Goal: Information Seeking & Learning: Learn about a topic

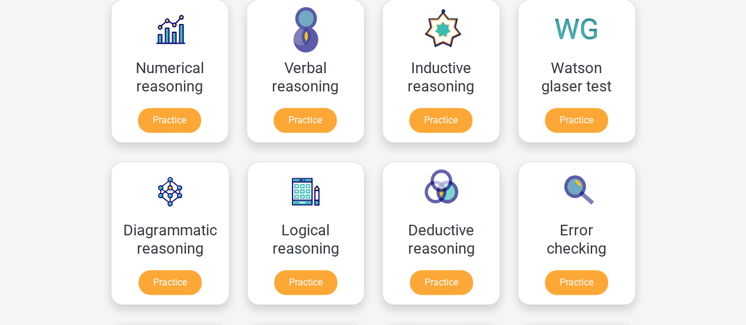
scroll to position [180, 0]
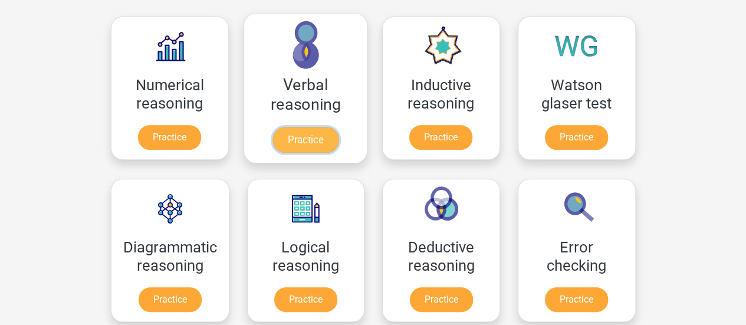
click at [320, 143] on link "Practice" at bounding box center [305, 140] width 66 height 26
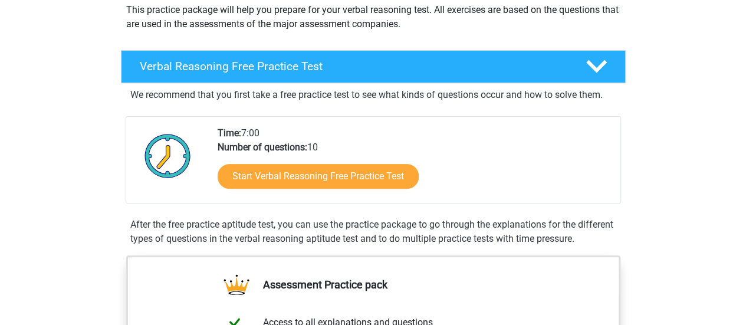
scroll to position [163, 0]
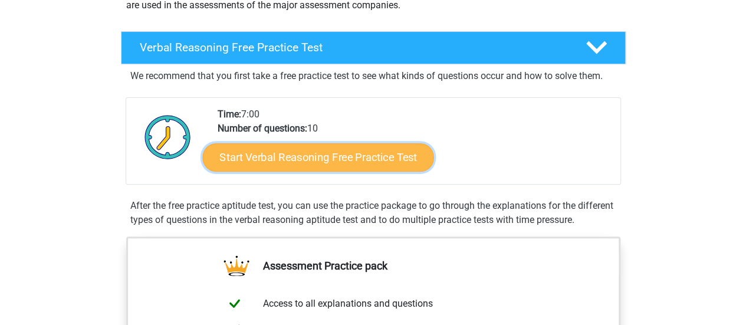
click at [372, 161] on link "Start Verbal Reasoning Free Practice Test" at bounding box center [317, 157] width 231 height 28
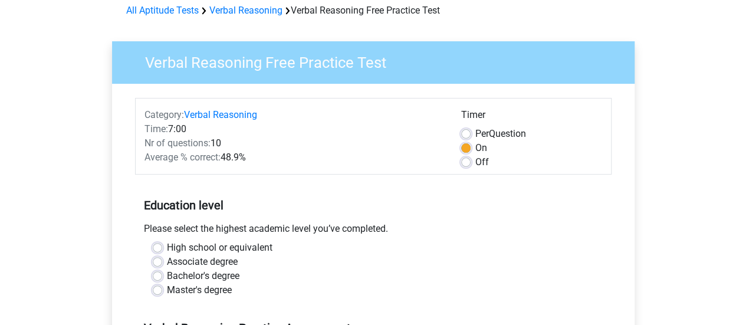
scroll to position [61, 0]
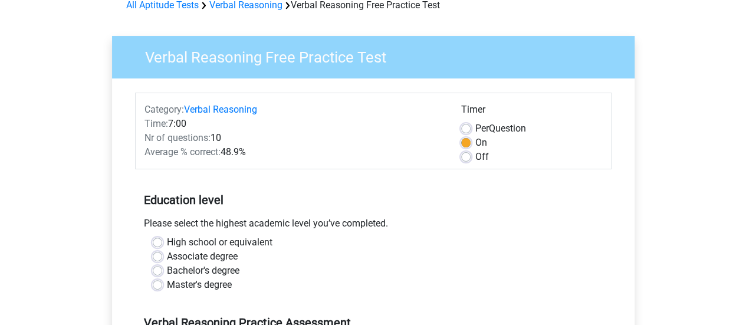
click at [466, 162] on div "Off" at bounding box center [531, 157] width 141 height 14
click at [475, 159] on label "Off" at bounding box center [482, 157] width 14 height 14
click at [466, 159] on input "Off" at bounding box center [465, 156] width 9 height 12
radio input "true"
click at [167, 244] on label "High school or equivalent" at bounding box center [220, 242] width 106 height 14
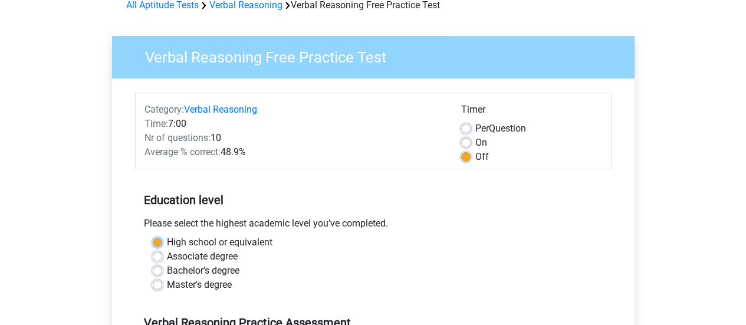
click at [160, 244] on input "High school or equivalent" at bounding box center [157, 241] width 9 height 12
radio input "true"
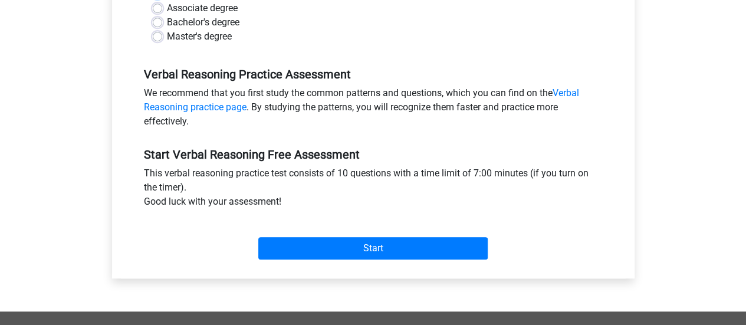
scroll to position [319, 0]
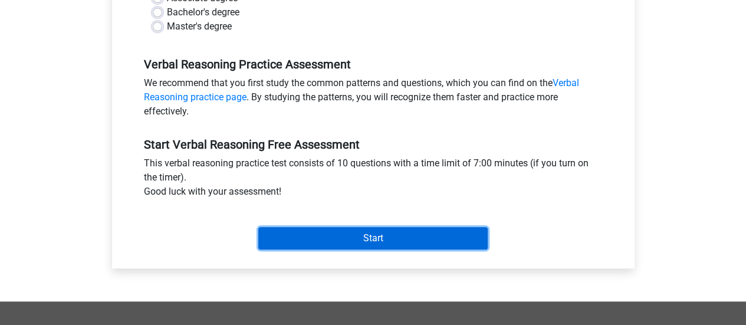
click at [419, 244] on input "Start" at bounding box center [372, 238] width 229 height 22
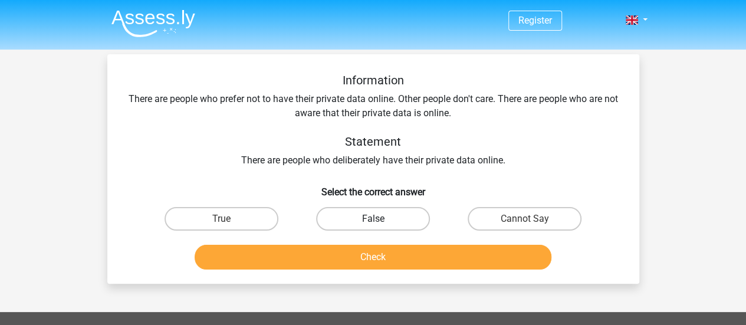
click at [394, 222] on label "False" at bounding box center [373, 219] width 114 height 24
click at [380, 222] on input "False" at bounding box center [377, 223] width 8 height 8
radio input "true"
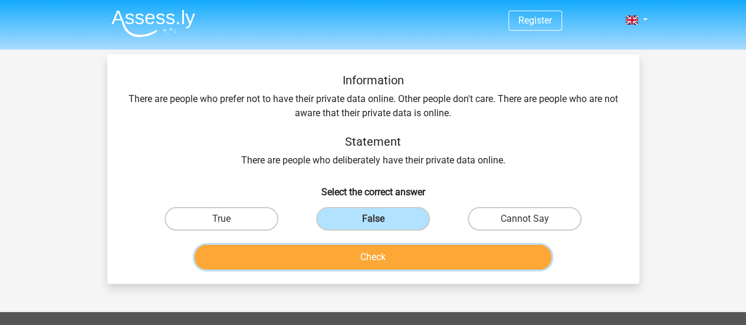
click at [399, 252] on button "Check" at bounding box center [373, 257] width 357 height 25
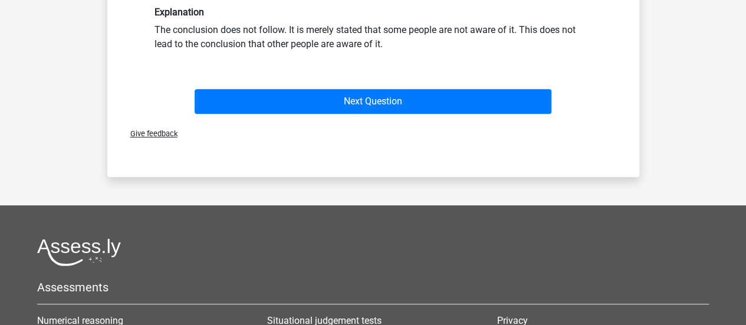
scroll to position [255, 0]
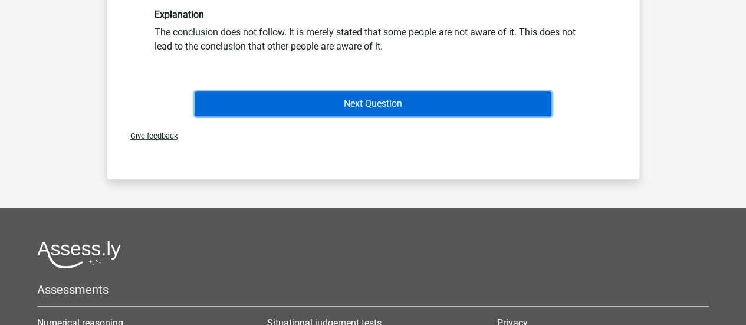
click at [476, 111] on button "Next Question" at bounding box center [373, 103] width 357 height 25
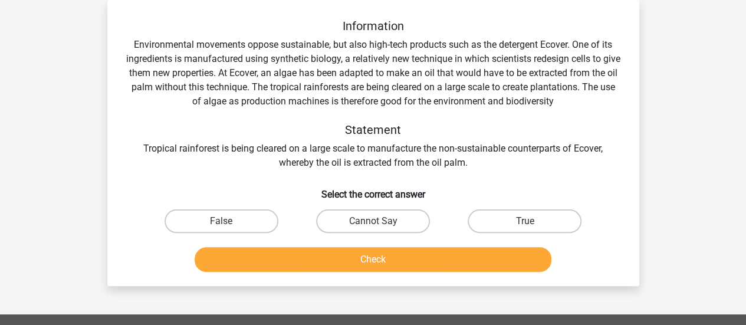
scroll to position [54, 0]
click at [396, 228] on label "Cannot Say" at bounding box center [373, 221] width 114 height 24
click at [380, 228] on input "Cannot Say" at bounding box center [377, 225] width 8 height 8
radio input "true"
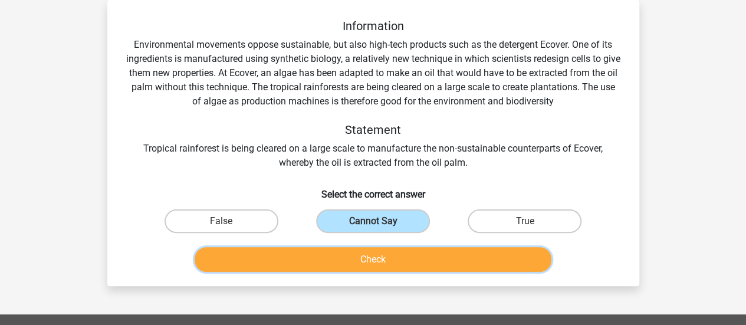
click at [427, 264] on button "Check" at bounding box center [373, 259] width 357 height 25
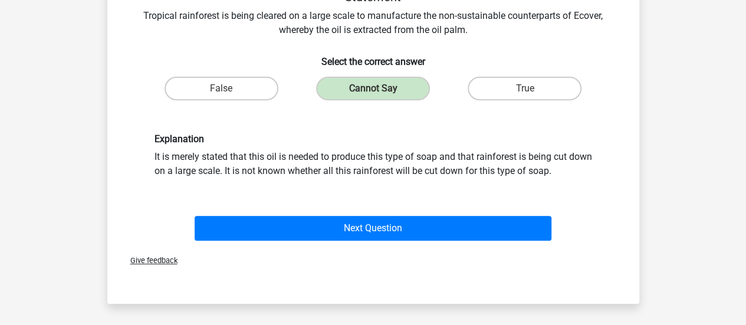
scroll to position [239, 0]
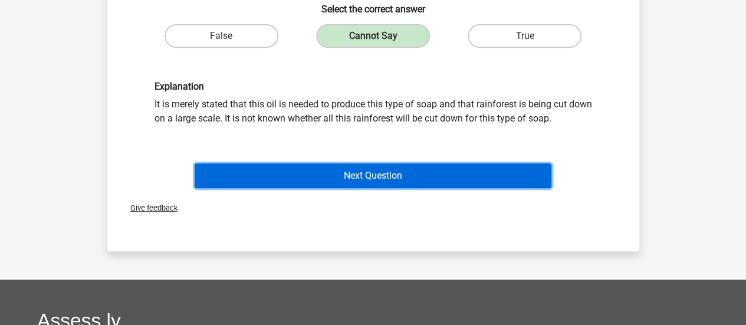
click at [527, 185] on button "Next Question" at bounding box center [373, 175] width 357 height 25
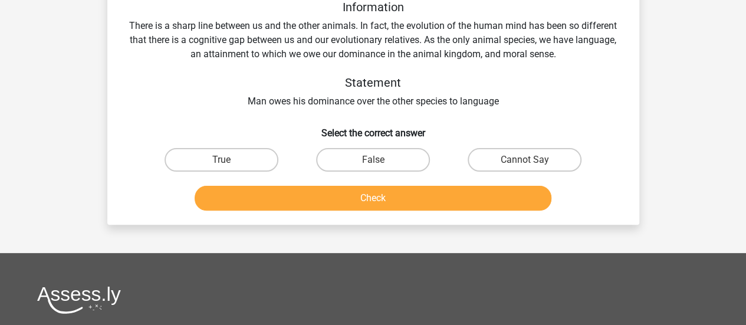
scroll to position [54, 0]
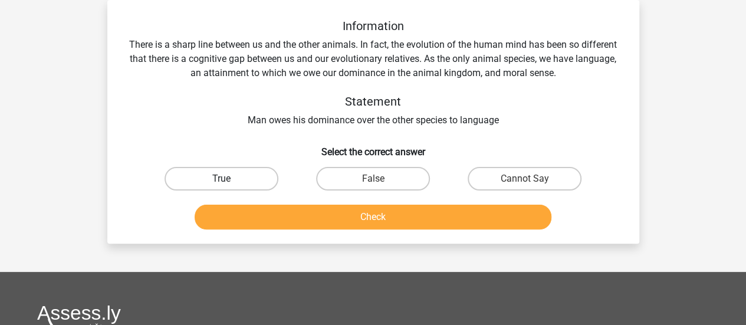
click at [265, 180] on label "True" at bounding box center [222, 179] width 114 height 24
click at [229, 180] on input "True" at bounding box center [225, 183] width 8 height 8
radio input "true"
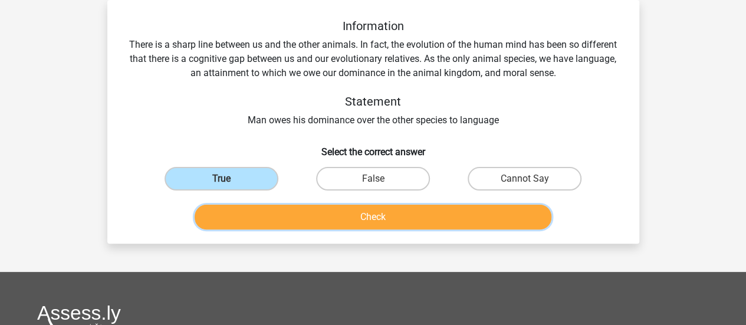
click at [351, 212] on button "Check" at bounding box center [373, 217] width 357 height 25
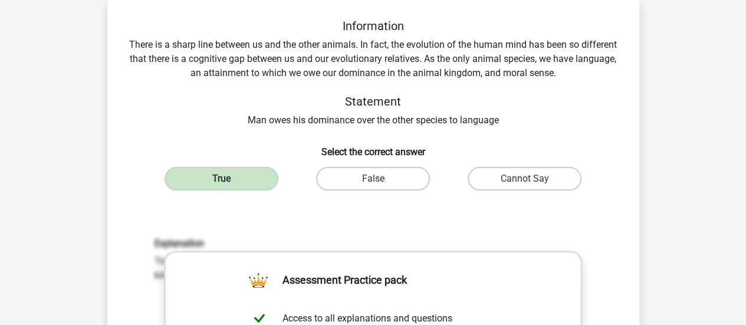
scroll to position [338, 0]
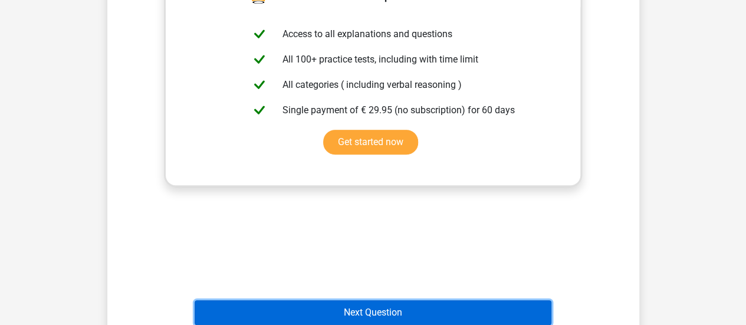
click at [418, 319] on button "Next Question" at bounding box center [373, 312] width 357 height 25
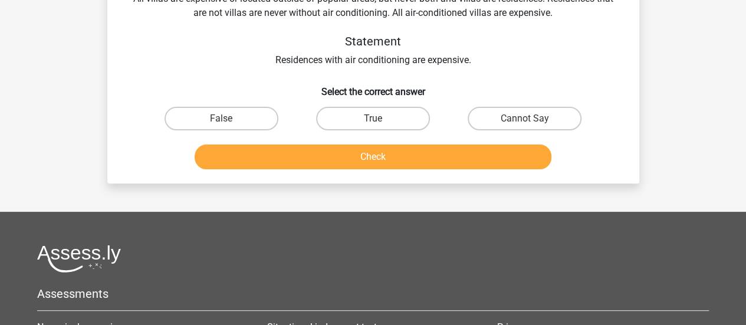
scroll to position [54, 0]
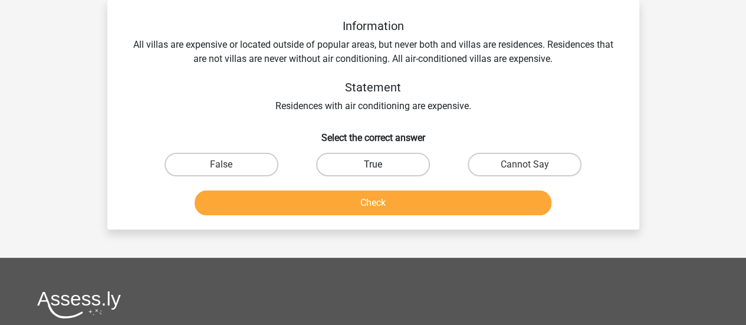
click at [366, 162] on label "True" at bounding box center [373, 165] width 114 height 24
click at [373, 165] on input "True" at bounding box center [377, 169] width 8 height 8
radio input "true"
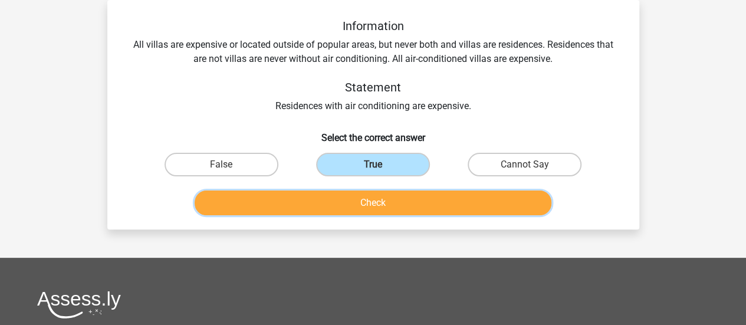
click at [374, 195] on button "Check" at bounding box center [373, 202] width 357 height 25
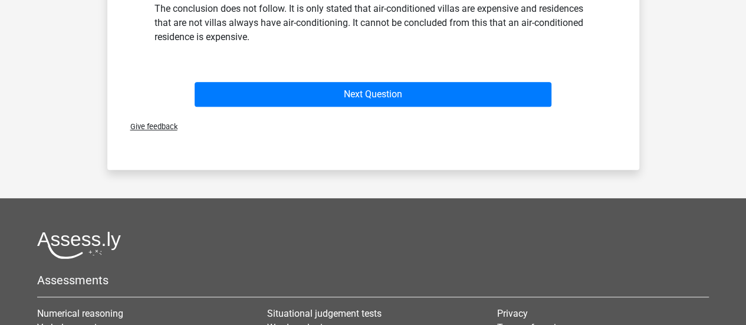
scroll to position [278, 0]
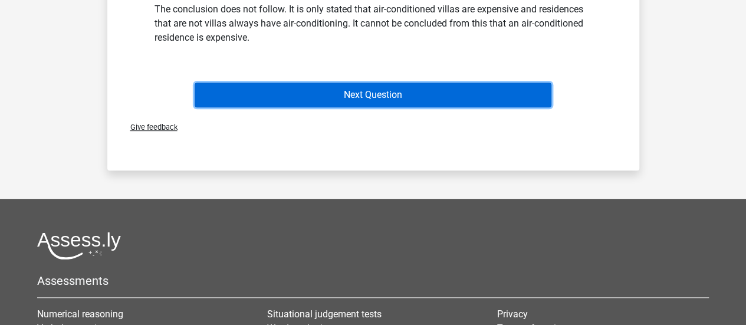
click at [486, 98] on button "Next Question" at bounding box center [373, 95] width 357 height 25
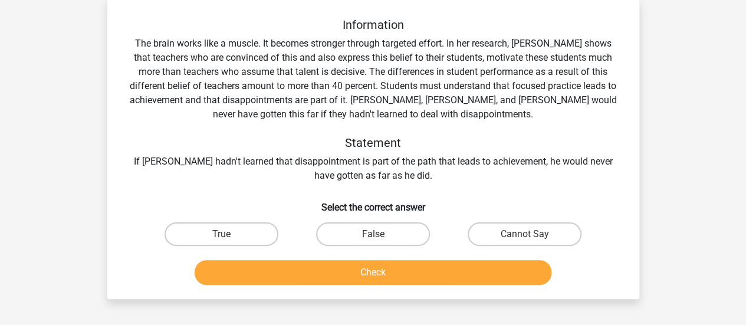
scroll to position [54, 0]
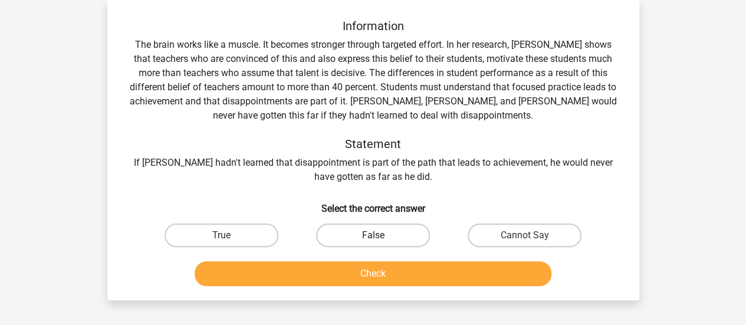
click at [396, 241] on label "False" at bounding box center [373, 235] width 114 height 24
click at [380, 241] on input "False" at bounding box center [377, 239] width 8 height 8
radio input "true"
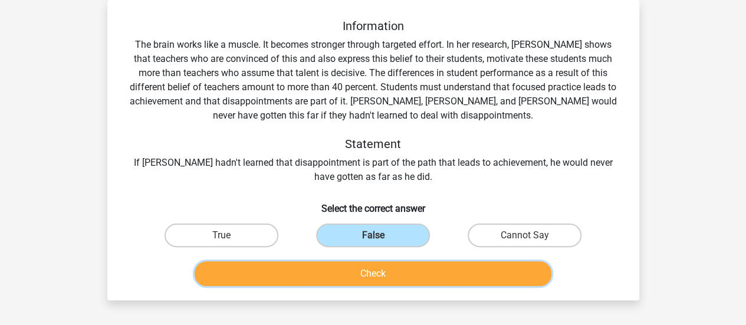
click at [388, 268] on button "Check" at bounding box center [373, 273] width 357 height 25
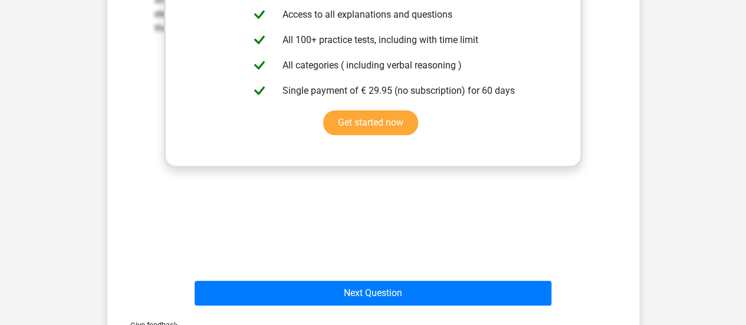
scroll to position [416, 0]
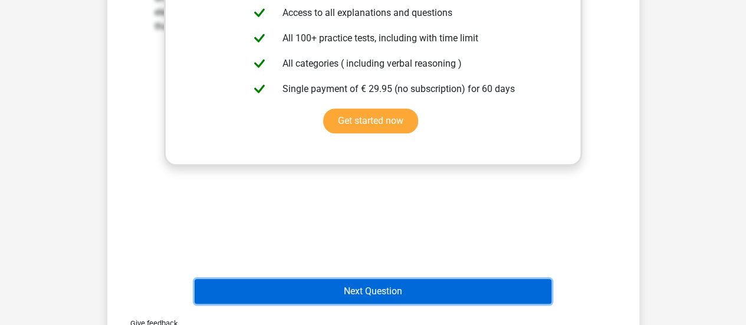
click at [500, 303] on button "Next Question" at bounding box center [373, 291] width 357 height 25
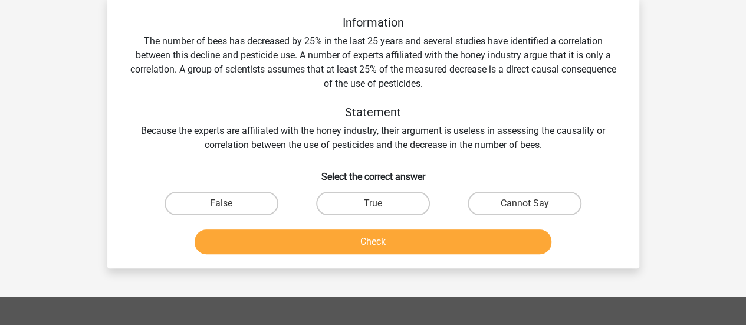
scroll to position [54, 0]
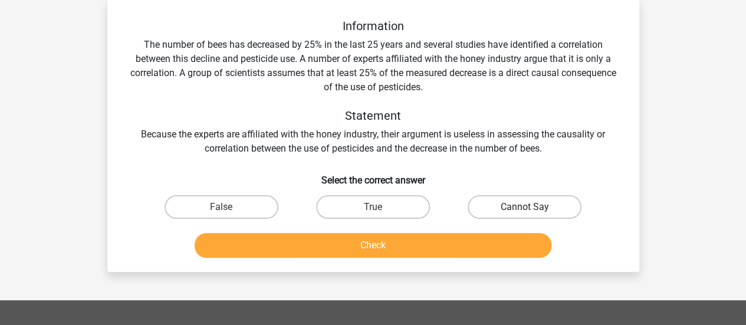
click at [487, 211] on label "Cannot Say" at bounding box center [525, 207] width 114 height 24
click at [525, 211] on input "Cannot Say" at bounding box center [529, 211] width 8 height 8
radio input "true"
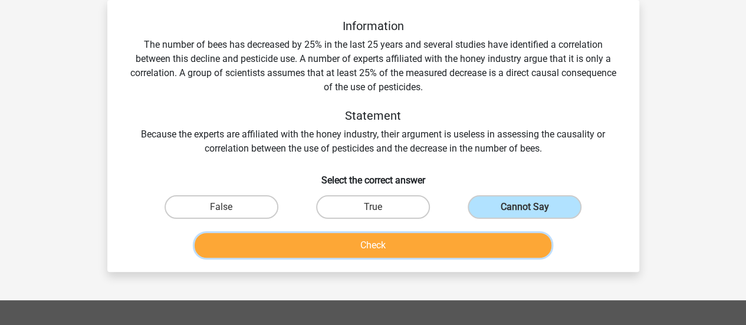
click at [474, 244] on button "Check" at bounding box center [373, 245] width 357 height 25
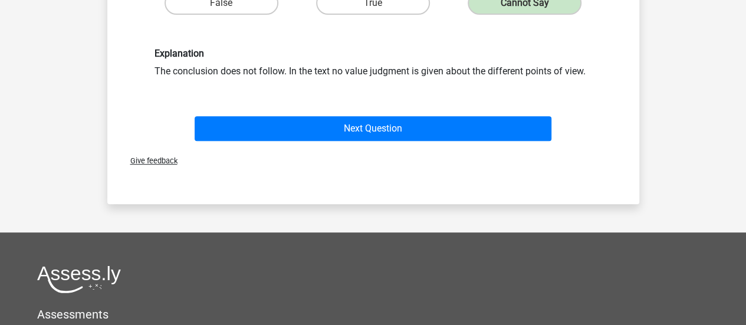
scroll to position [277, 0]
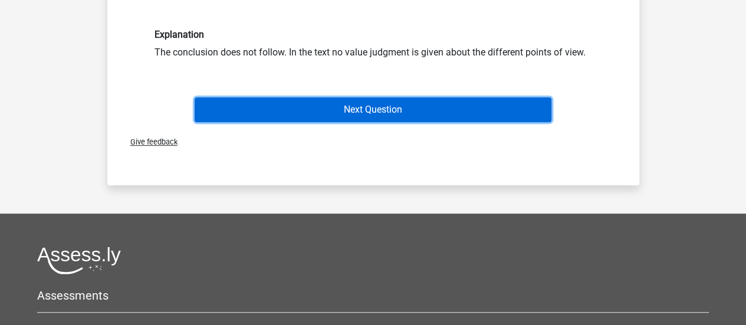
click at [487, 104] on button "Next Question" at bounding box center [373, 109] width 357 height 25
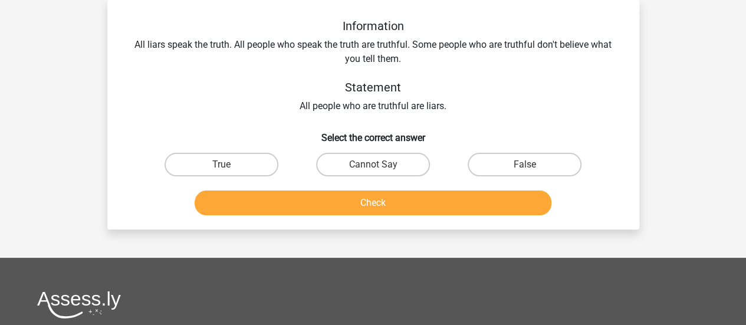
scroll to position [0, 0]
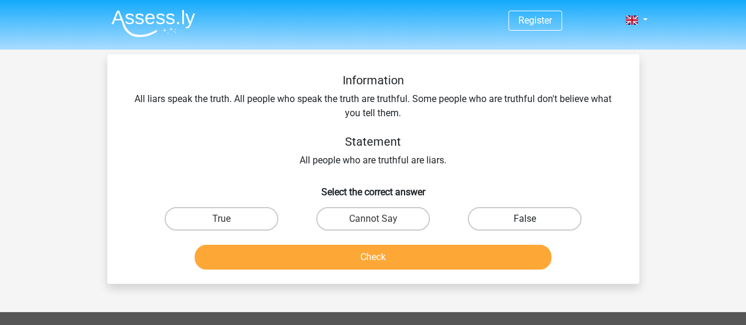
click at [552, 219] on label "False" at bounding box center [525, 219] width 114 height 24
click at [532, 219] on input "False" at bounding box center [529, 223] width 8 height 8
radio input "true"
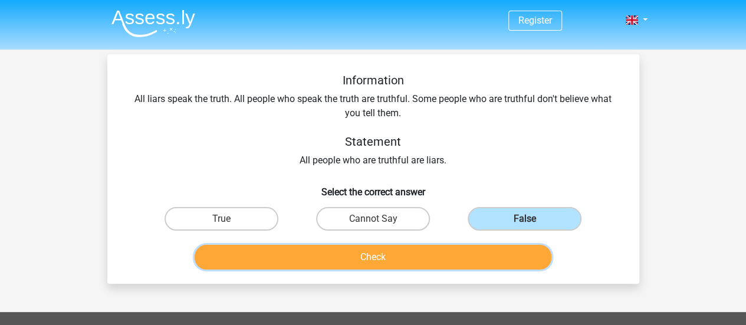
click at [501, 250] on button "Check" at bounding box center [373, 257] width 357 height 25
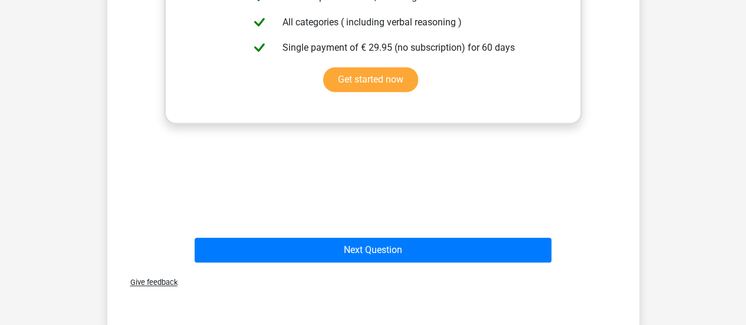
scroll to position [389, 0]
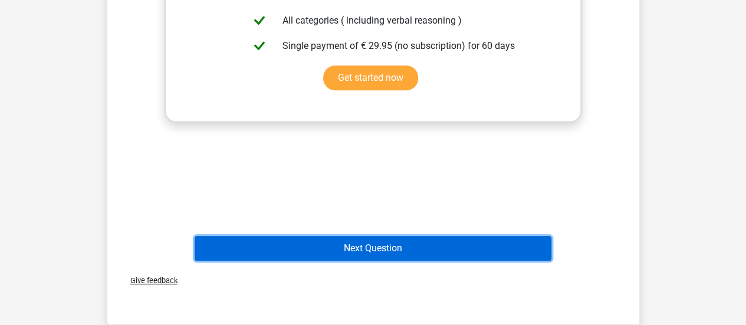
click at [490, 253] on button "Next Question" at bounding box center [373, 248] width 357 height 25
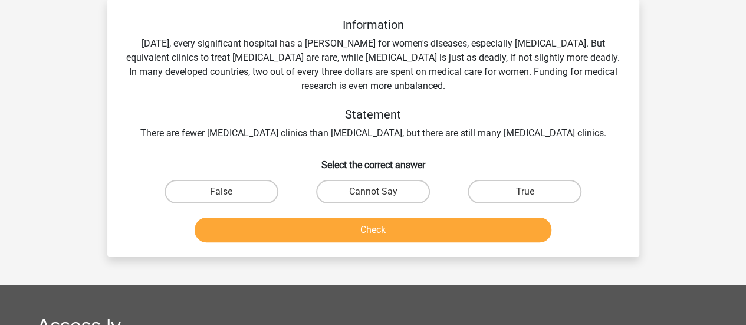
scroll to position [54, 0]
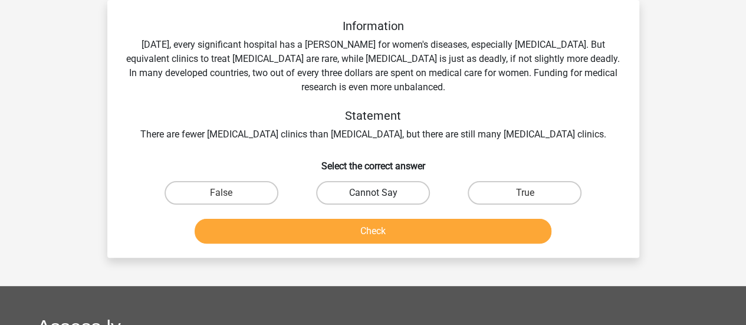
click at [360, 194] on label "Cannot Say" at bounding box center [373, 193] width 114 height 24
click at [373, 194] on input "Cannot Say" at bounding box center [377, 197] width 8 height 8
radio input "true"
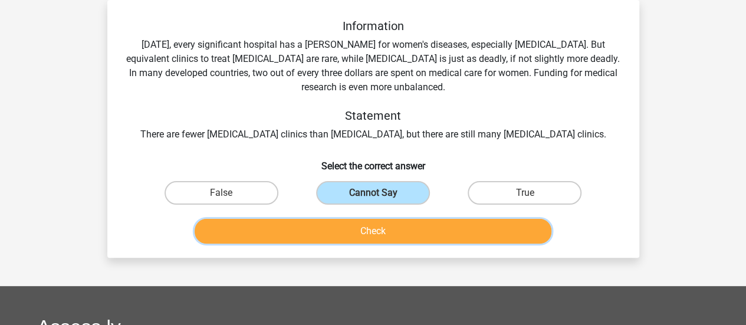
click at [390, 231] on button "Check" at bounding box center [373, 231] width 357 height 25
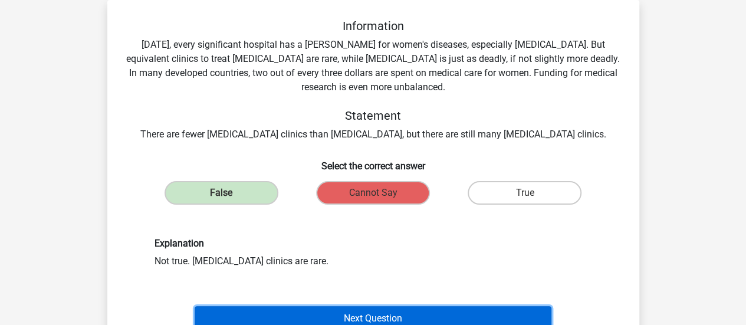
click at [468, 316] on button "Next Question" at bounding box center [373, 318] width 357 height 25
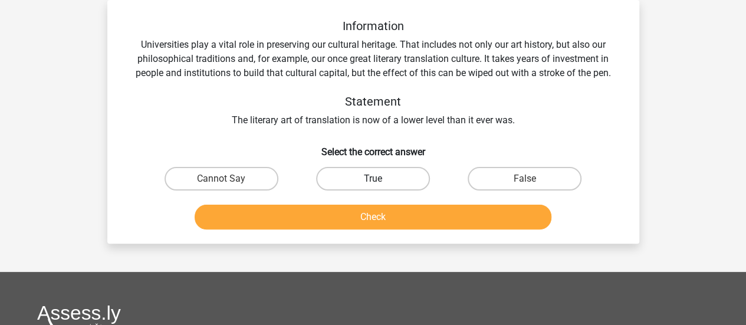
click at [397, 179] on label "True" at bounding box center [373, 179] width 114 height 24
click at [380, 179] on input "True" at bounding box center [377, 183] width 8 height 8
radio input "true"
click at [431, 231] on div "Check" at bounding box center [373, 219] width 455 height 29
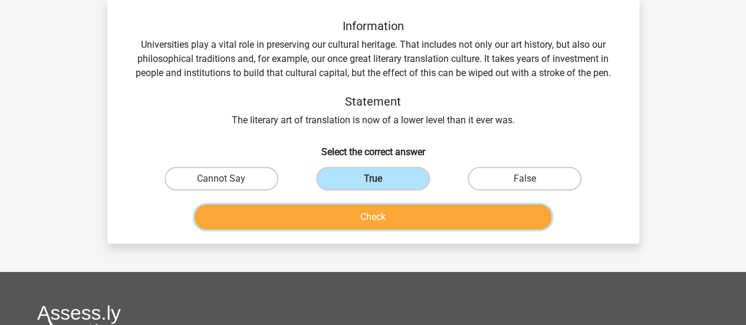
click at [428, 223] on button "Check" at bounding box center [373, 217] width 357 height 25
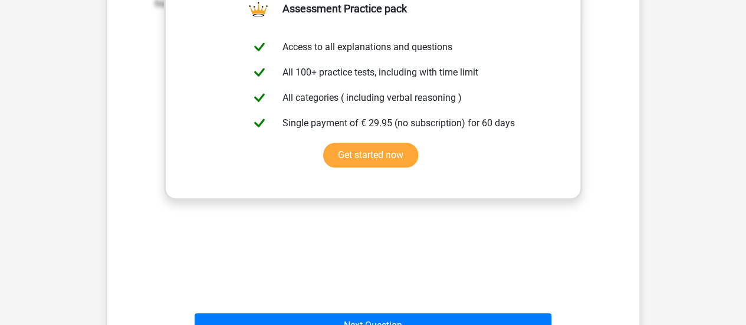
scroll to position [343, 0]
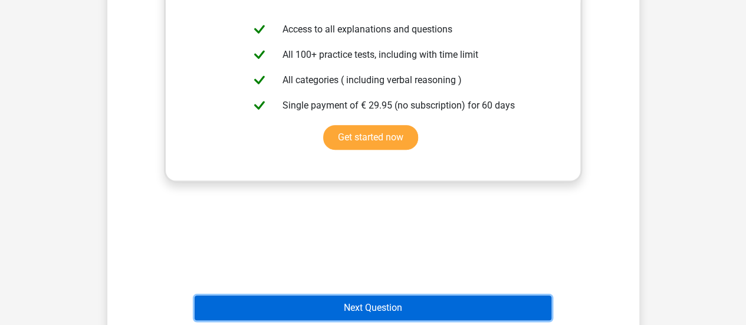
click at [514, 297] on button "Next Question" at bounding box center [373, 307] width 357 height 25
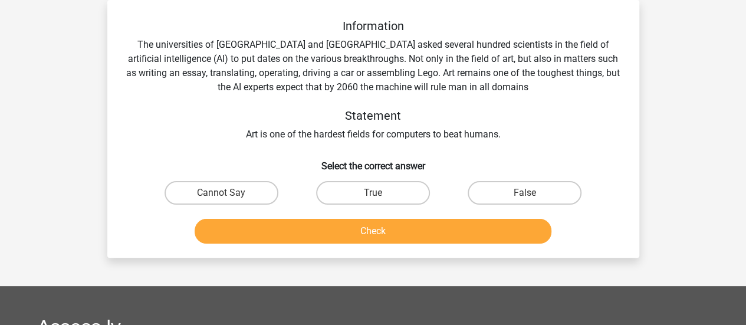
scroll to position [54, 0]
click at [507, 182] on label "False" at bounding box center [525, 193] width 114 height 24
click at [525, 193] on input "False" at bounding box center [529, 197] width 8 height 8
radio input "true"
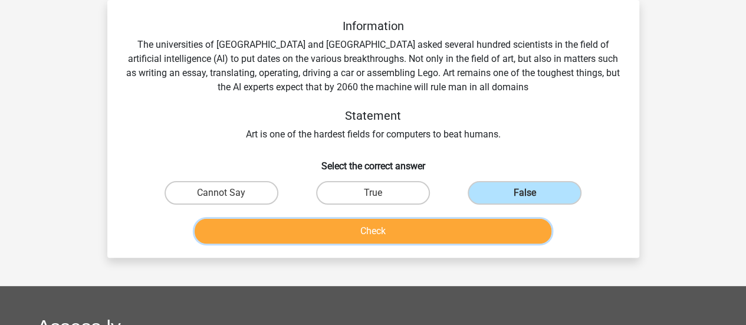
click at [471, 243] on button "Check" at bounding box center [373, 231] width 357 height 25
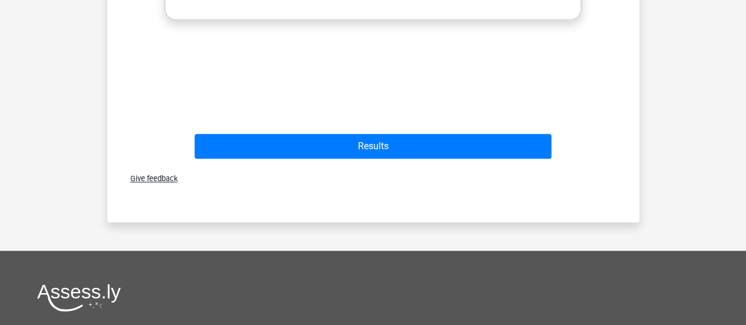
scroll to position [522, 0]
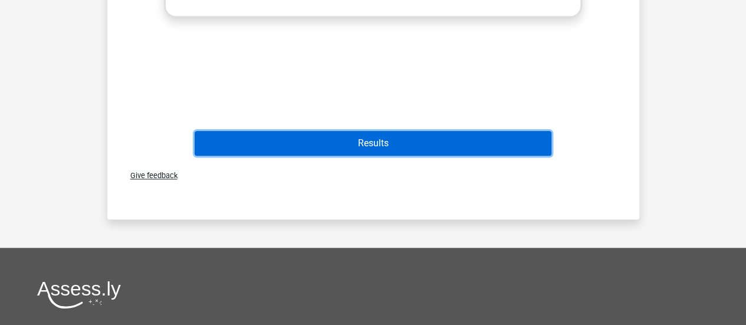
click at [441, 153] on button "Results" at bounding box center [373, 143] width 357 height 25
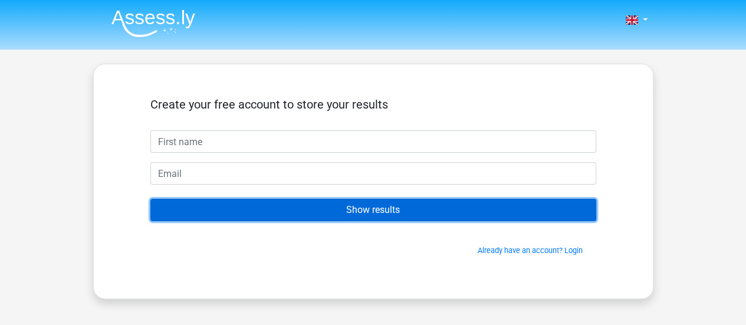
click at [435, 202] on input "Show results" at bounding box center [373, 210] width 446 height 22
click at [435, 201] on input "Show results" at bounding box center [373, 210] width 446 height 22
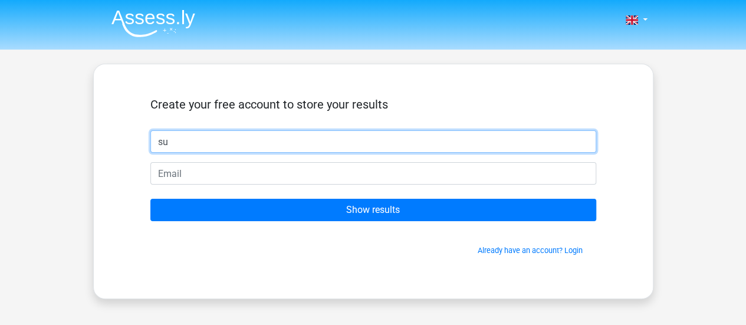
type input "Sulayman"
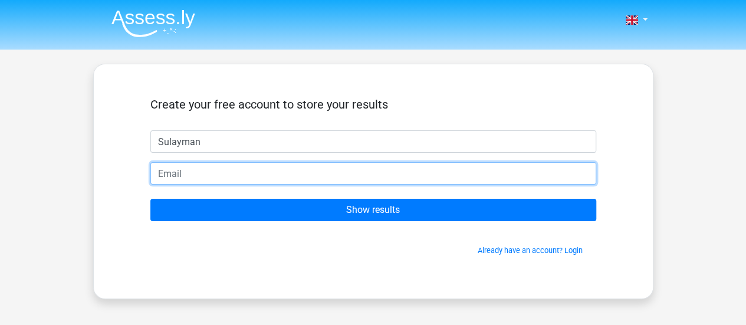
click at [236, 173] on input "email" at bounding box center [373, 173] width 446 height 22
type input "[EMAIL_ADDRESS][DOMAIN_NAME]"
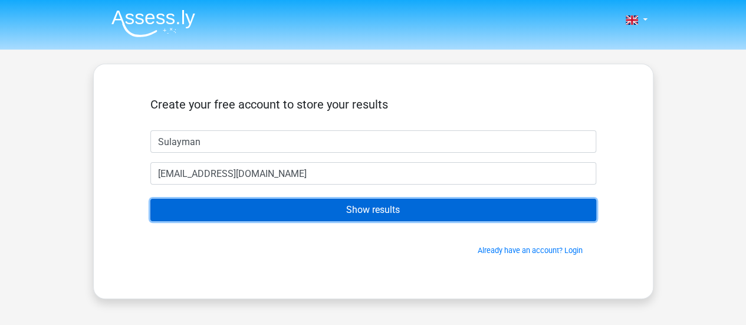
click at [290, 220] on input "Show results" at bounding box center [373, 210] width 446 height 22
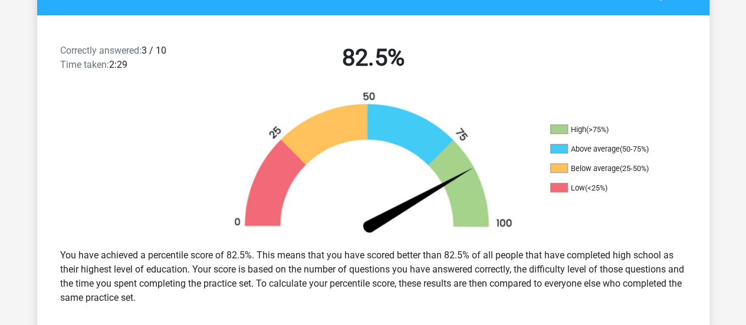
scroll to position [287, 0]
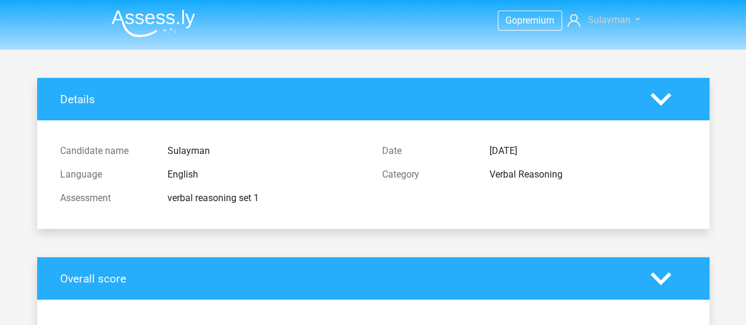
click at [631, 17] on link "Sulayman" at bounding box center [603, 20] width 81 height 14
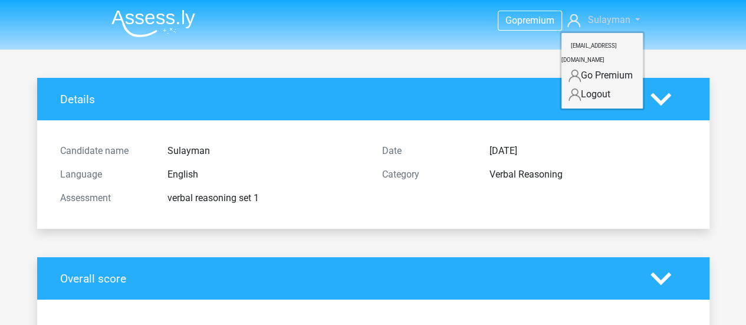
click at [631, 17] on link "Sulayman" at bounding box center [603, 20] width 81 height 14
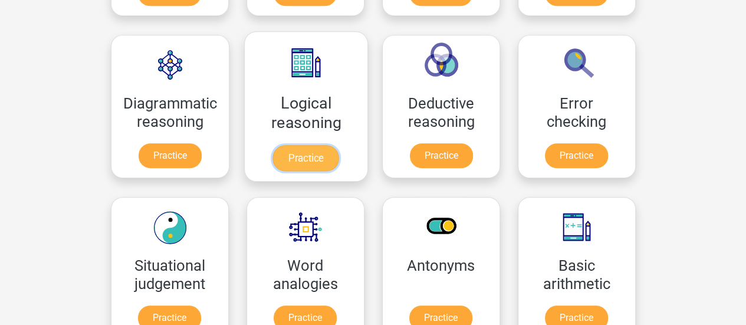
click at [311, 150] on link "Practice" at bounding box center [305, 158] width 66 height 26
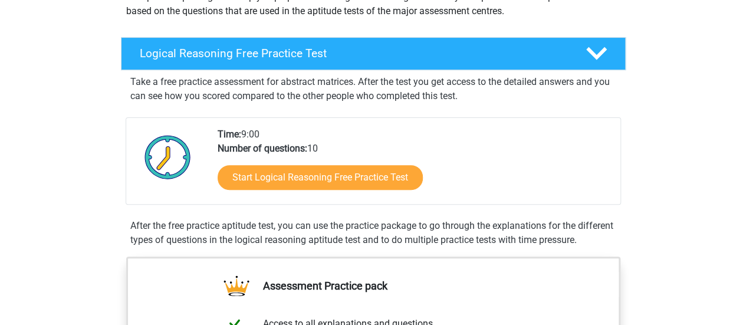
scroll to position [159, 0]
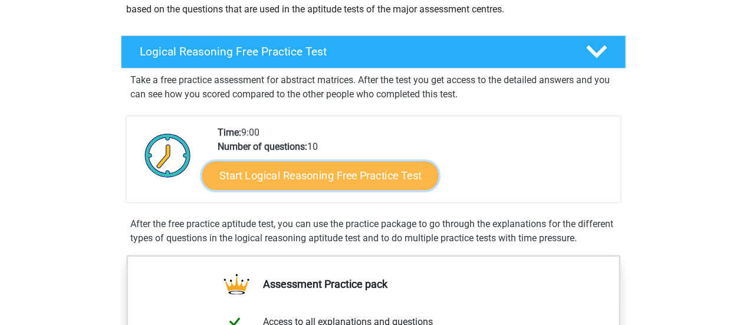
click at [392, 183] on link "Start Logical Reasoning Free Practice Test" at bounding box center [320, 175] width 236 height 28
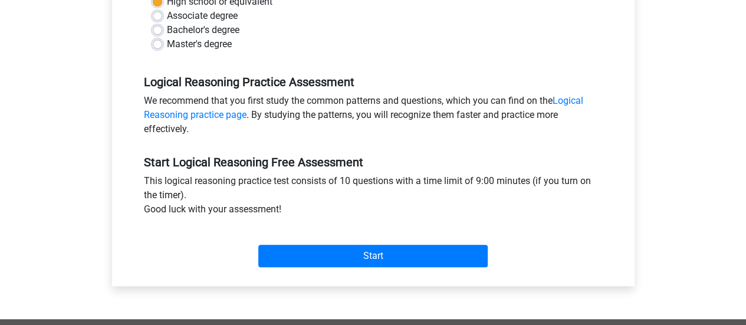
scroll to position [310, 0]
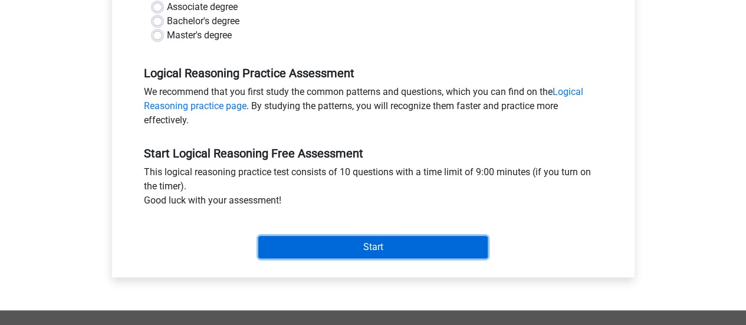
click at [340, 239] on input "Start" at bounding box center [372, 247] width 229 height 22
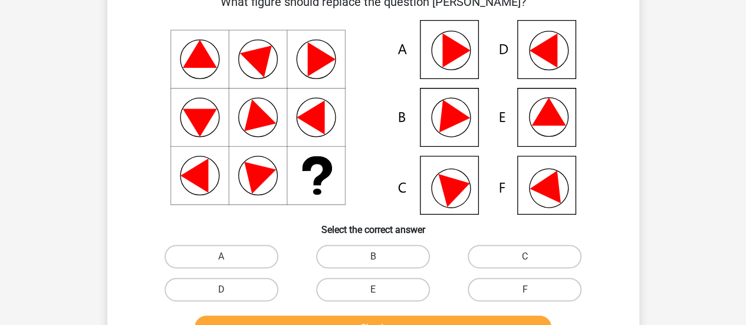
scroll to position [72, 0]
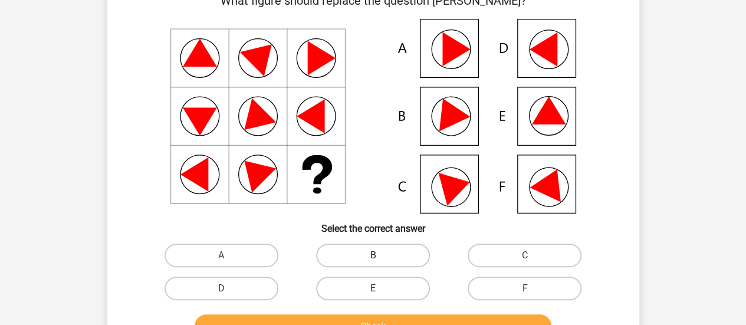
click at [399, 250] on label "B" at bounding box center [373, 256] width 114 height 24
click at [380, 255] on input "B" at bounding box center [377, 259] width 8 height 8
radio input "true"
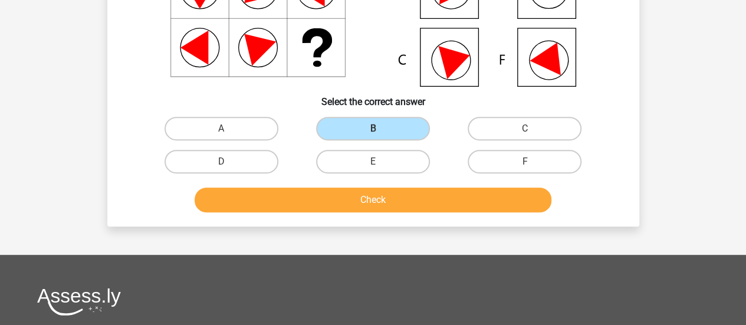
scroll to position [204, 0]
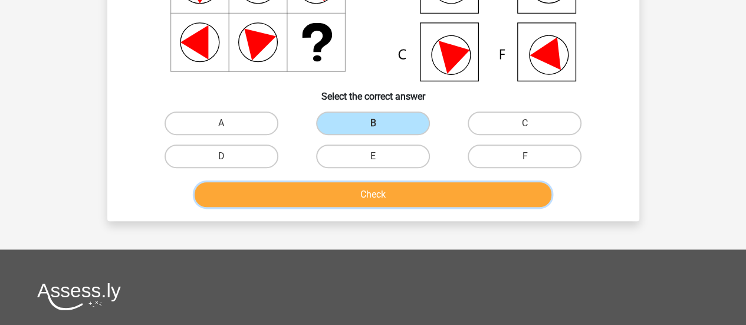
click at [486, 187] on button "Check" at bounding box center [373, 194] width 357 height 25
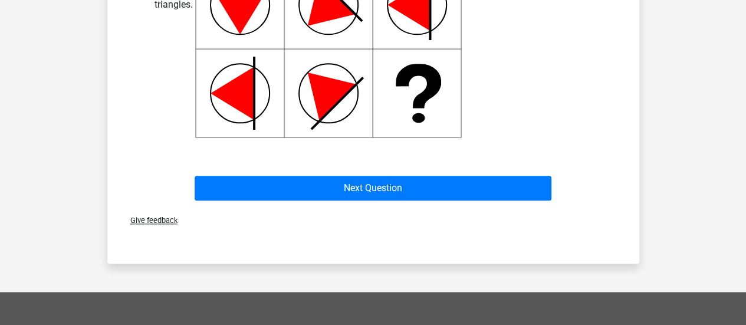
scroll to position [603, 0]
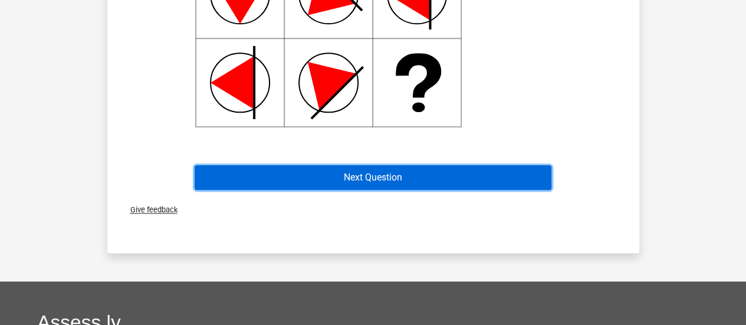
click at [439, 185] on button "Next Question" at bounding box center [373, 177] width 357 height 25
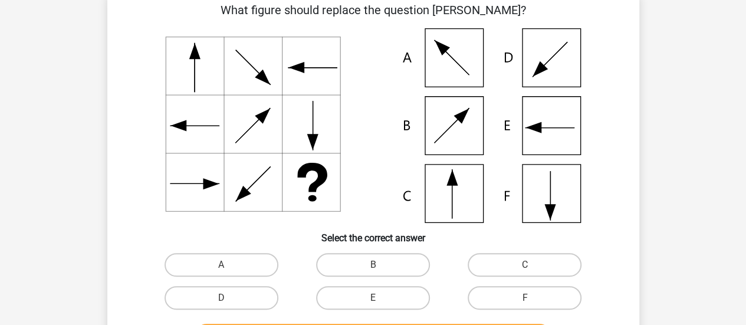
scroll to position [54, 0]
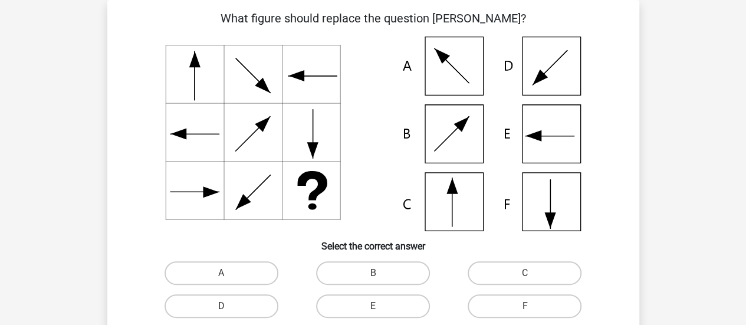
click at [522, 261] on div "C" at bounding box center [525, 273] width 152 height 33
click at [522, 269] on label "C" at bounding box center [525, 273] width 114 height 24
click at [525, 273] on input "C" at bounding box center [529, 277] width 8 height 8
radio input "true"
click at [741, 109] on div "Go premium Sulayman sulaymanabdullahi88@gmail.com" at bounding box center [373, 328] width 746 height 765
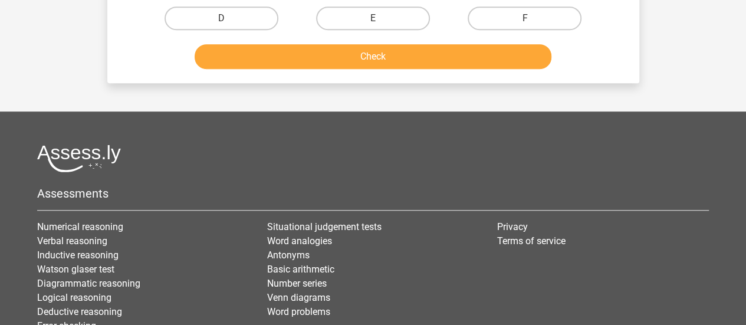
scroll to position [346, 0]
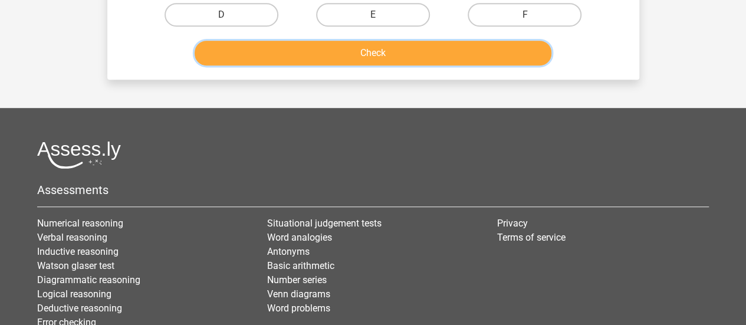
click at [433, 57] on button "Check" at bounding box center [373, 53] width 357 height 25
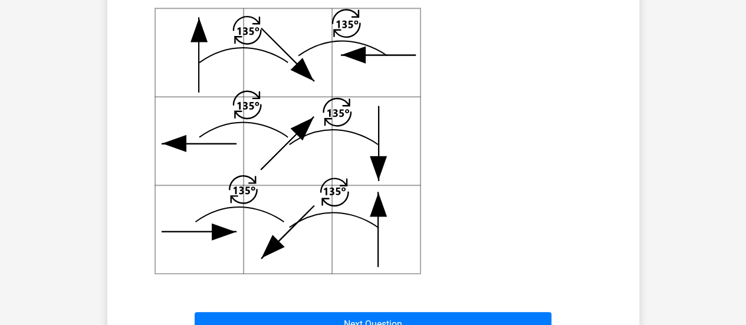
scroll to position [492, 0]
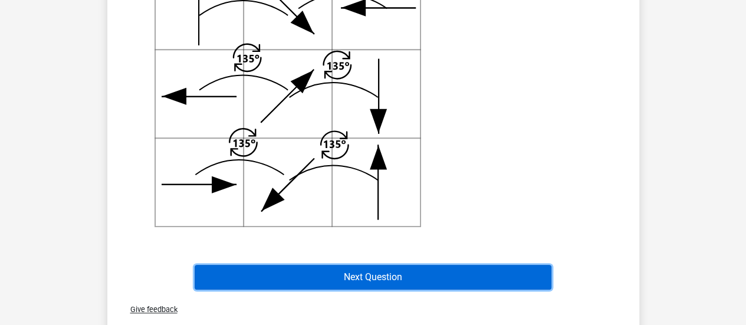
click at [502, 281] on button "Next Question" at bounding box center [373, 277] width 357 height 25
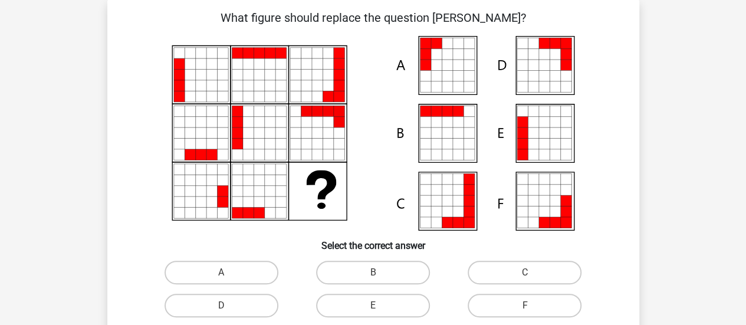
scroll to position [54, 0]
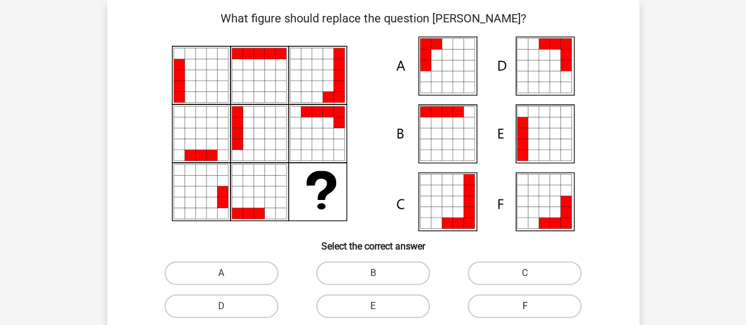
click at [511, 301] on label "F" at bounding box center [525, 306] width 114 height 24
click at [525, 306] on input "F" at bounding box center [529, 310] width 8 height 8
radio input "true"
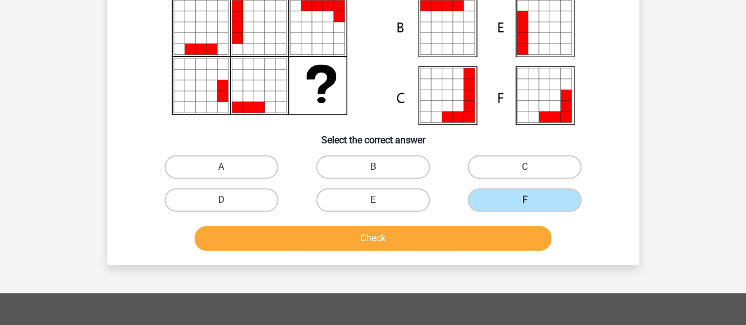
scroll to position [190, 0]
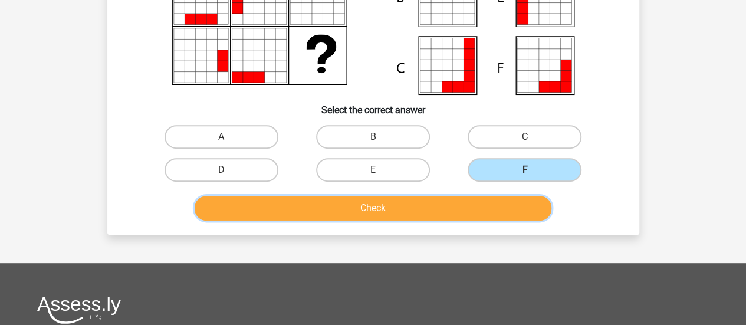
click at [474, 200] on button "Check" at bounding box center [373, 208] width 357 height 25
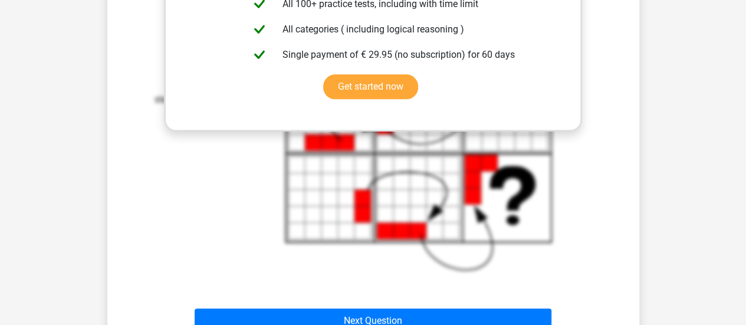
scroll to position [682, 0]
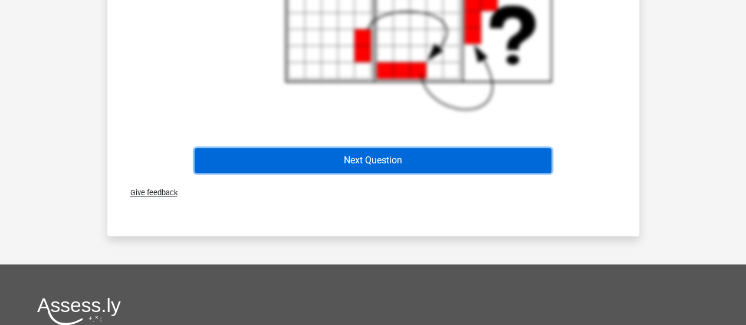
click at [474, 164] on button "Next Question" at bounding box center [373, 160] width 357 height 25
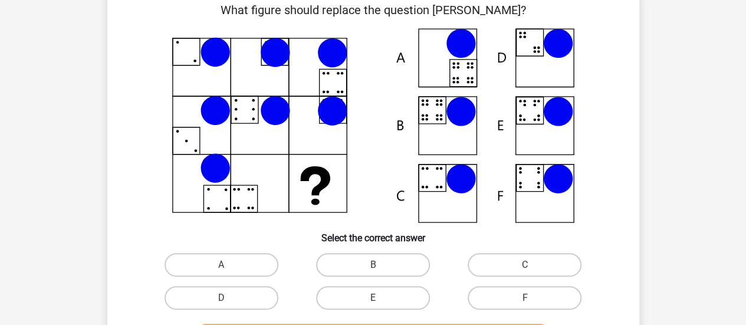
scroll to position [54, 0]
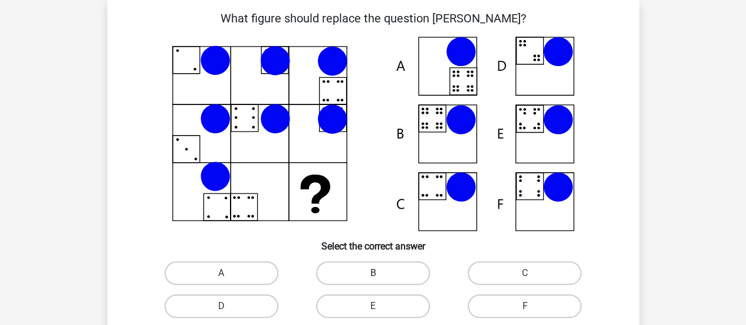
click at [360, 274] on label "B" at bounding box center [373, 273] width 114 height 24
click at [373, 274] on input "B" at bounding box center [377, 277] width 8 height 8
radio input "true"
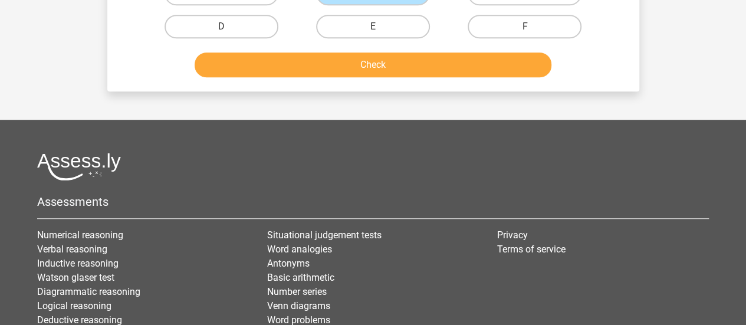
scroll to position [333, 0]
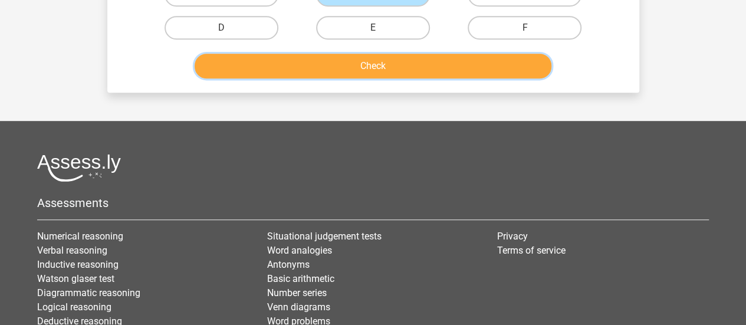
click at [433, 55] on button "Check" at bounding box center [373, 66] width 357 height 25
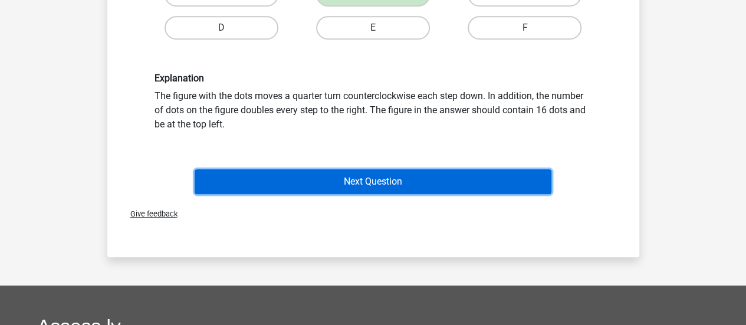
click at [430, 175] on button "Next Question" at bounding box center [373, 181] width 357 height 25
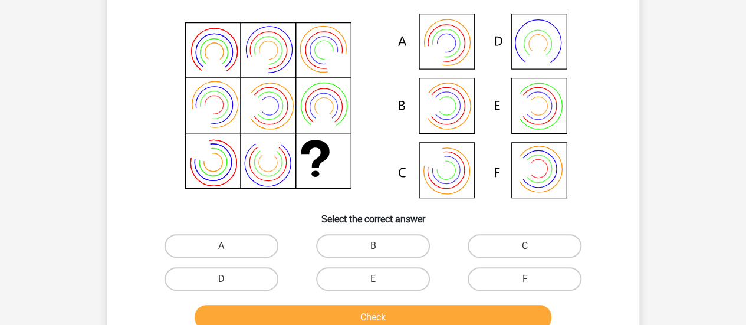
scroll to position [84, 0]
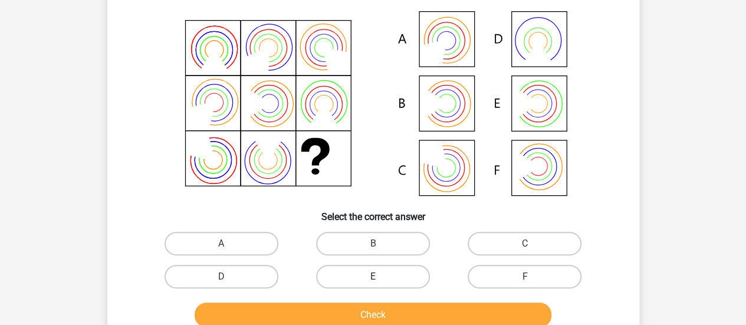
click at [356, 269] on label "E" at bounding box center [373, 277] width 114 height 24
click at [373, 277] on input "E" at bounding box center [377, 281] width 8 height 8
radio input "true"
click at [254, 245] on label "A" at bounding box center [222, 244] width 114 height 24
click at [229, 245] on input "A" at bounding box center [225, 248] width 8 height 8
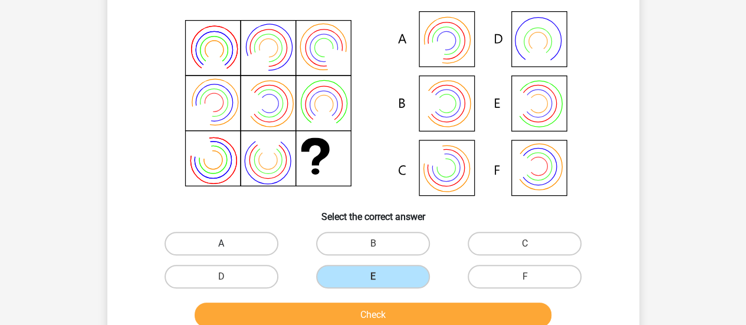
radio input "true"
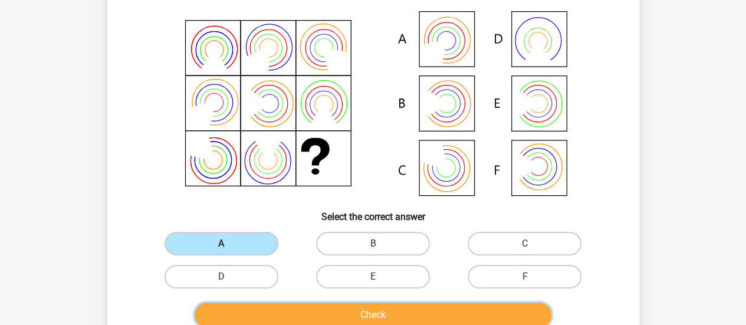
click at [351, 312] on button "Check" at bounding box center [373, 315] width 357 height 25
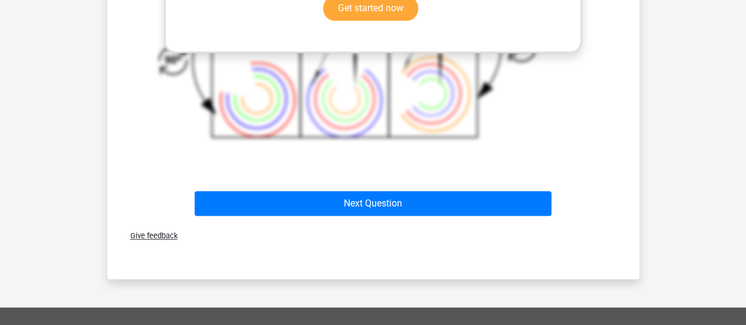
scroll to position [601, 0]
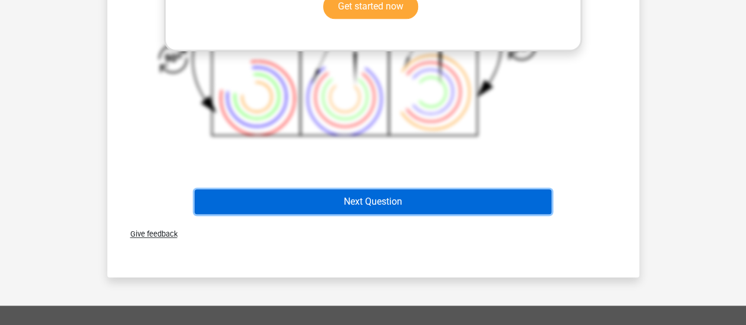
click at [499, 196] on button "Next Question" at bounding box center [373, 201] width 357 height 25
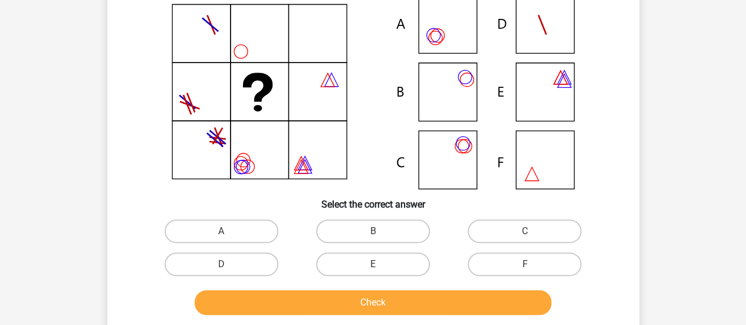
scroll to position [54, 0]
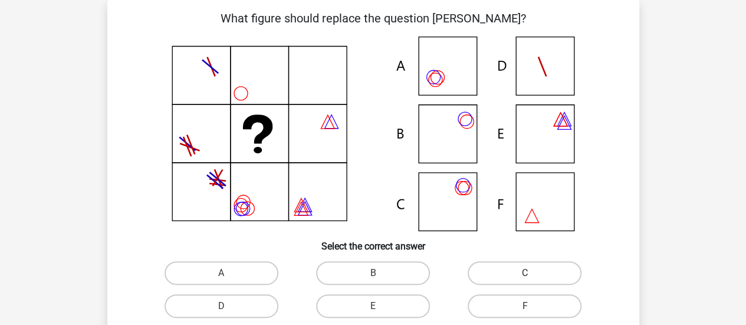
click at [518, 277] on label "C" at bounding box center [525, 273] width 114 height 24
click at [525, 277] on input "C" at bounding box center [529, 277] width 8 height 8
radio input "true"
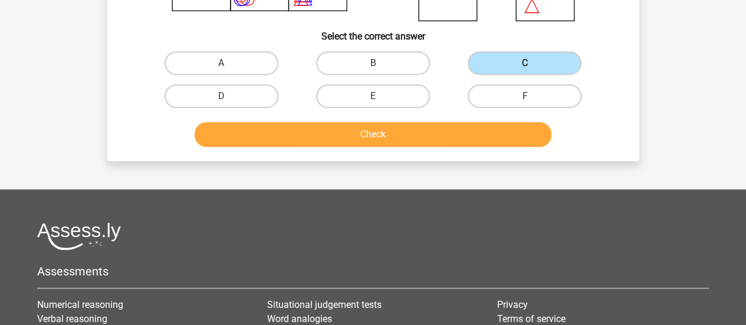
scroll to position [338, 0]
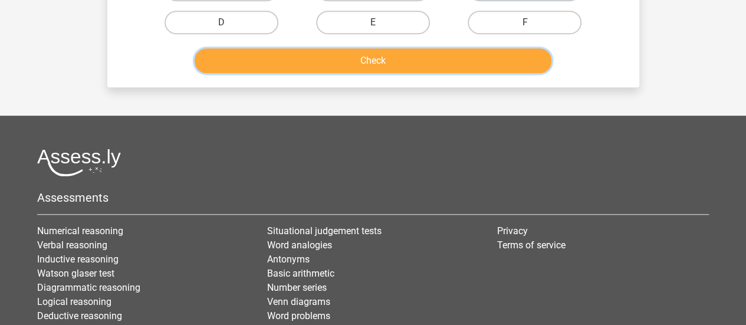
click at [442, 68] on button "Check" at bounding box center [373, 60] width 357 height 25
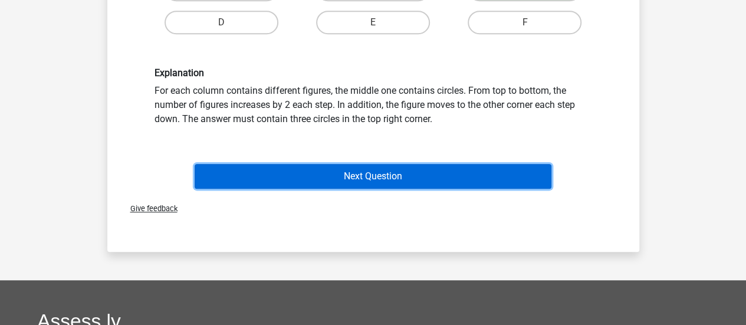
click at [454, 173] on button "Next Question" at bounding box center [373, 176] width 357 height 25
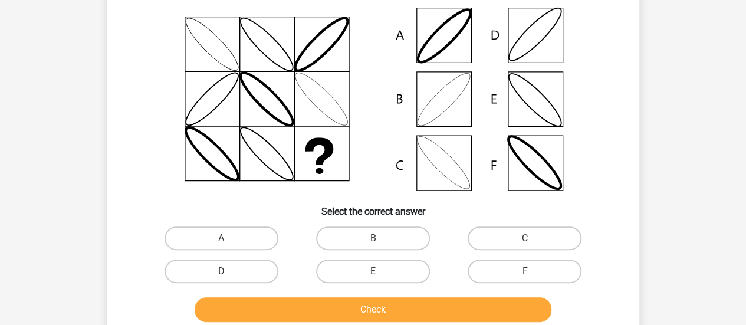
scroll to position [54, 0]
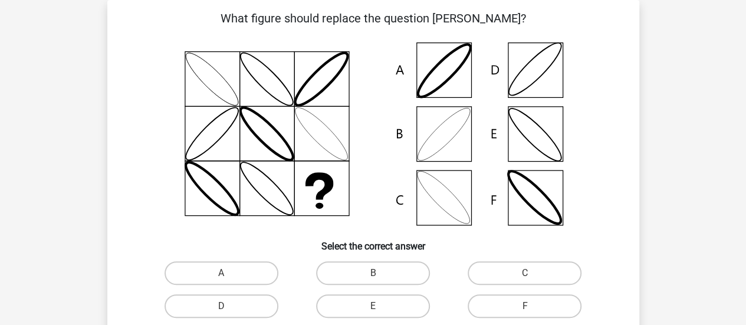
drag, startPoint x: 719, startPoint y: 95, endPoint x: 718, endPoint y: 112, distance: 17.2
click at [718, 112] on div "Go premium Sulayman sulaymanabdullahi88@gmail.com" at bounding box center [373, 328] width 746 height 765
drag, startPoint x: 716, startPoint y: 111, endPoint x: 717, endPoint y: 124, distance: 12.4
click at [717, 124] on div "Go premium Sulayman sulaymanabdullahi88@gmail.com" at bounding box center [373, 328] width 746 height 765
click at [544, 282] on label "C" at bounding box center [525, 273] width 114 height 24
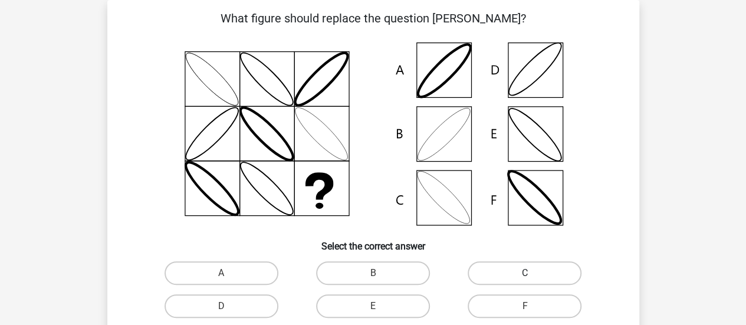
click at [532, 281] on input "C" at bounding box center [529, 277] width 8 height 8
radio input "true"
click at [740, 134] on div "Go premium Sulayman sulaymanabdullahi88@gmail.com" at bounding box center [373, 328] width 746 height 765
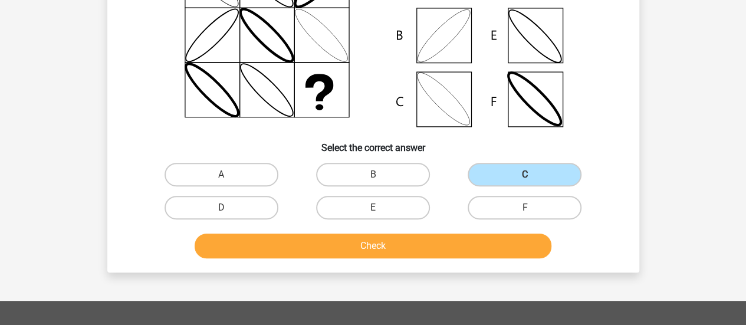
scroll to position [177, 0]
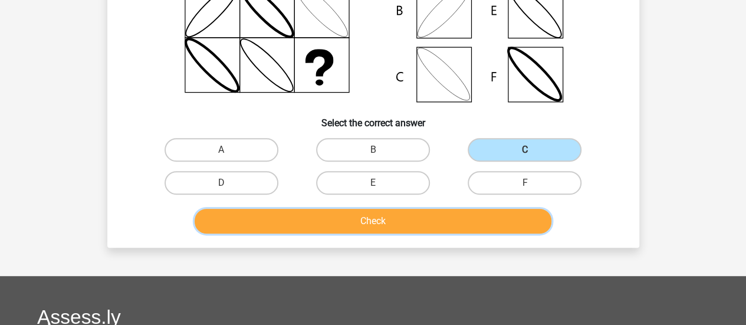
click at [517, 220] on button "Check" at bounding box center [373, 221] width 357 height 25
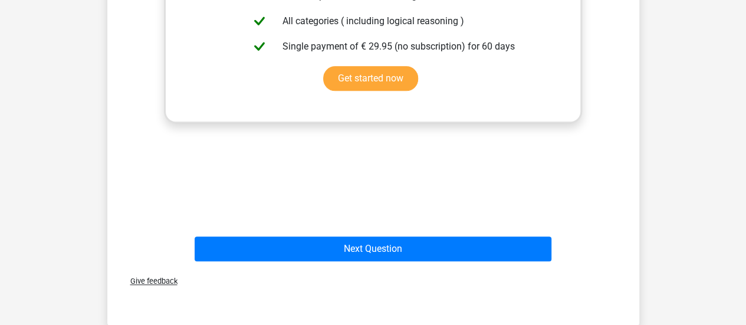
scroll to position [536, 0]
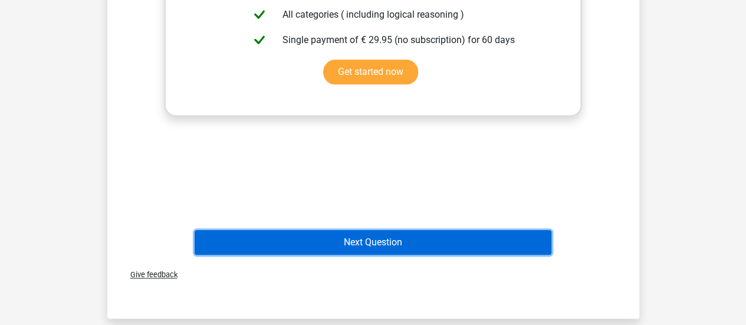
click at [499, 236] on button "Next Question" at bounding box center [373, 242] width 357 height 25
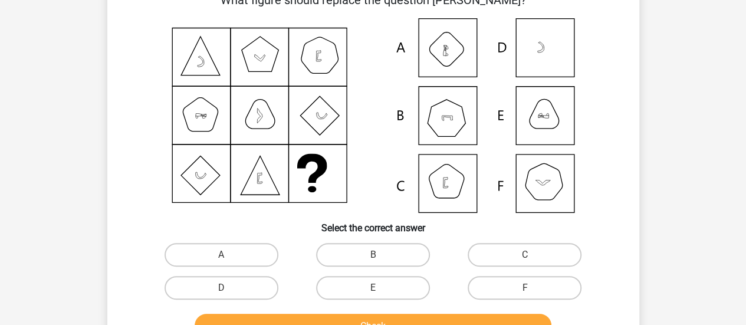
scroll to position [54, 0]
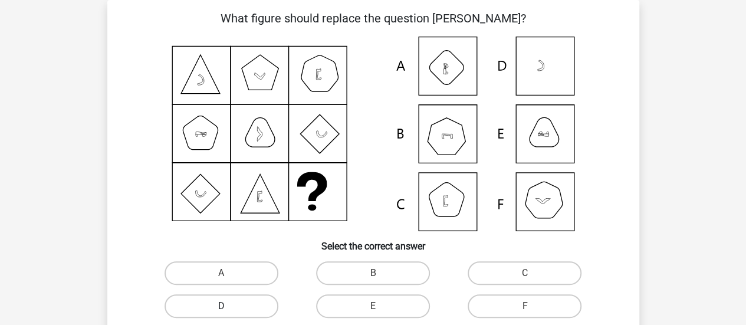
click at [269, 304] on label "D" at bounding box center [222, 306] width 114 height 24
click at [229, 306] on input "D" at bounding box center [225, 310] width 8 height 8
radio input "true"
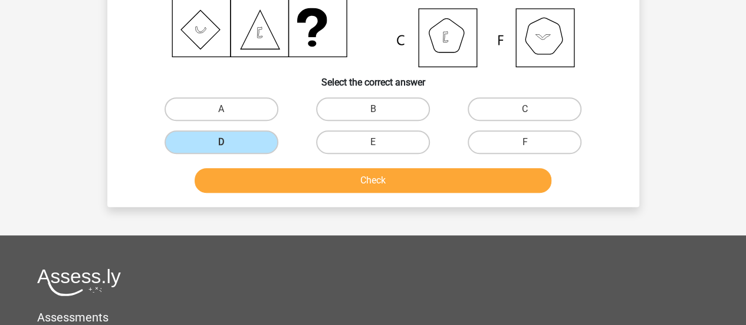
scroll to position [243, 0]
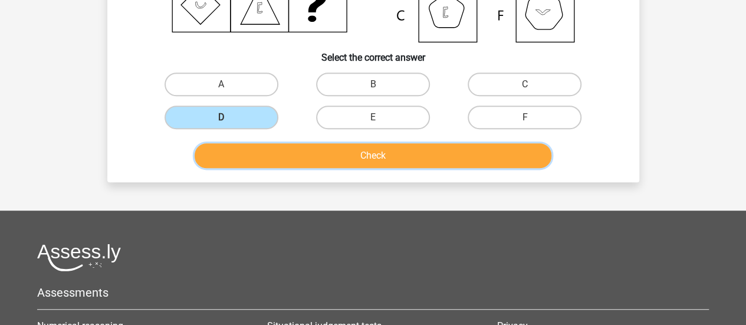
click at [540, 162] on button "Check" at bounding box center [373, 155] width 357 height 25
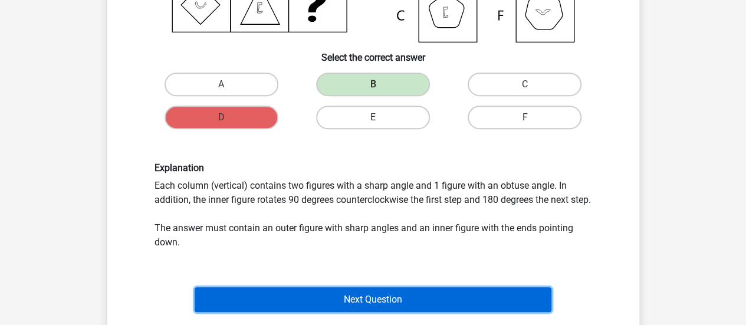
click at [468, 310] on button "Next Question" at bounding box center [373, 299] width 357 height 25
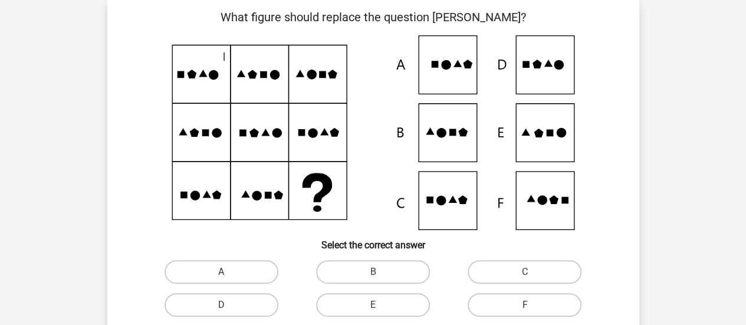
scroll to position [54, 0]
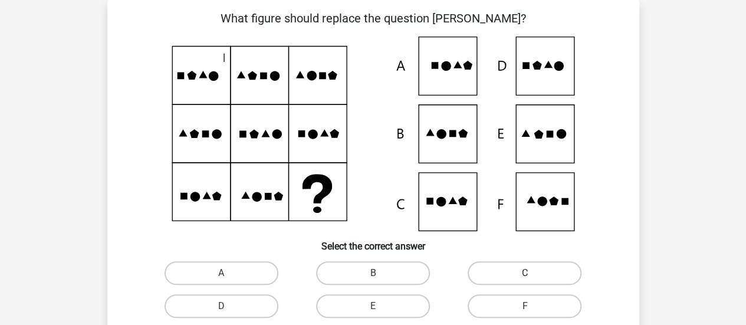
click at [495, 282] on label "C" at bounding box center [525, 273] width 114 height 24
click at [525, 281] on input "C" at bounding box center [529, 277] width 8 height 8
radio input "true"
click at [495, 282] on label "C" at bounding box center [525, 273] width 114 height 24
click at [525, 281] on input "C" at bounding box center [529, 277] width 8 height 8
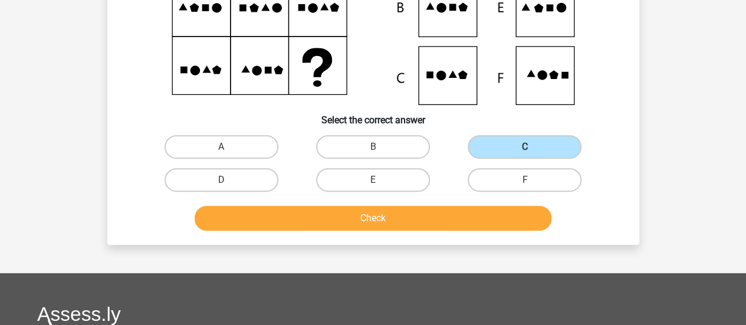
scroll to position [208, 0]
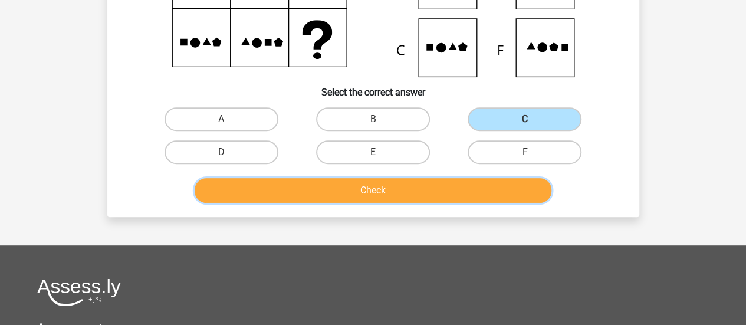
click at [538, 196] on button "Check" at bounding box center [373, 190] width 357 height 25
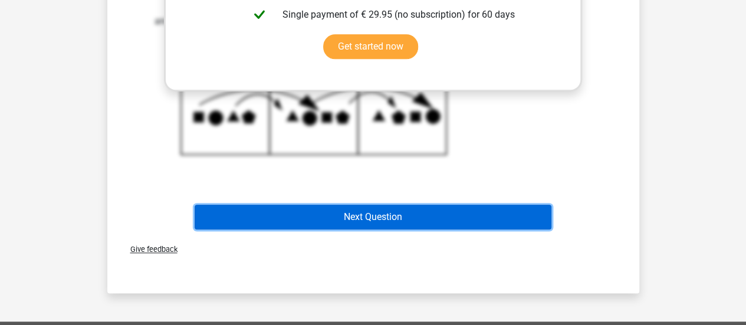
click at [507, 227] on button "Next Question" at bounding box center [373, 217] width 357 height 25
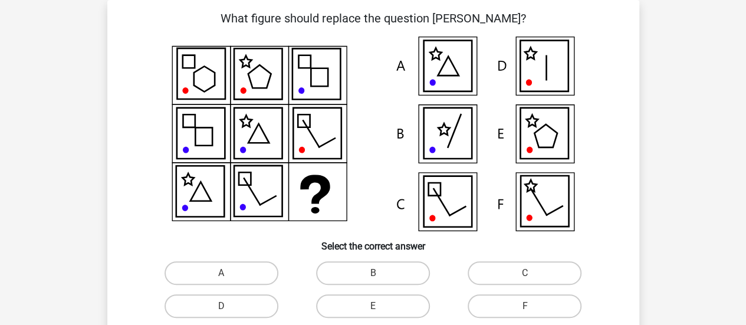
scroll to position [54, 0]
click at [391, 264] on label "B" at bounding box center [373, 273] width 114 height 24
click at [380, 273] on input "B" at bounding box center [377, 277] width 8 height 8
radio input "true"
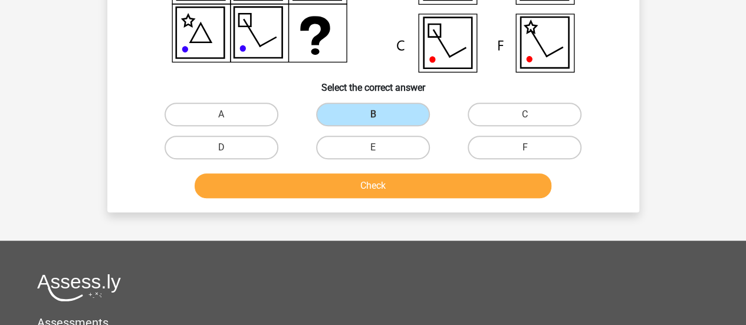
scroll to position [244, 0]
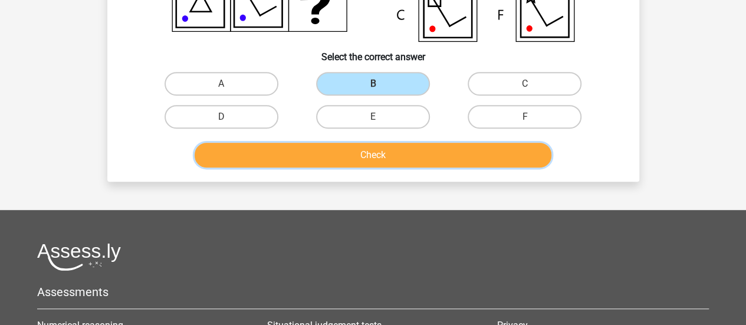
click at [541, 162] on button "Check" at bounding box center [373, 155] width 357 height 25
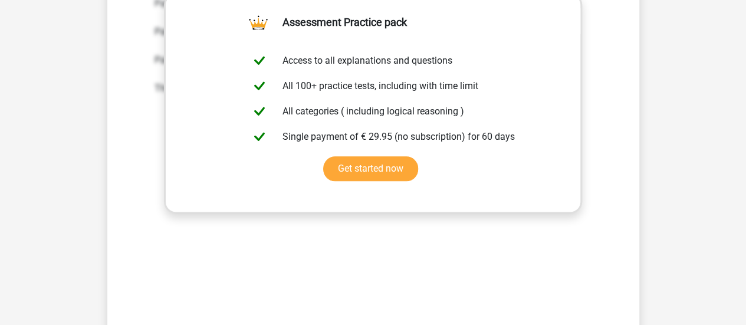
scroll to position [481, 0]
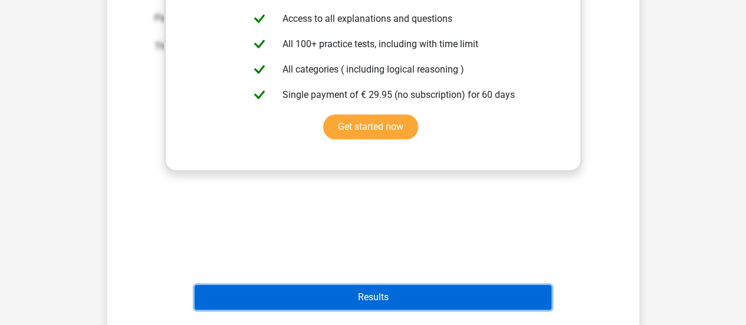
click at [435, 295] on button "Results" at bounding box center [373, 297] width 357 height 25
click at [377, 308] on button "Results" at bounding box center [373, 297] width 357 height 25
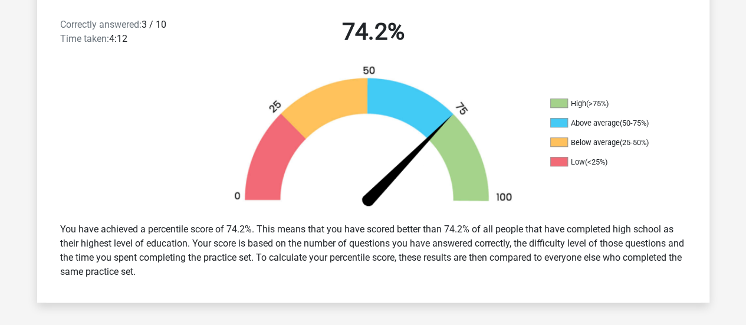
scroll to position [307, 0]
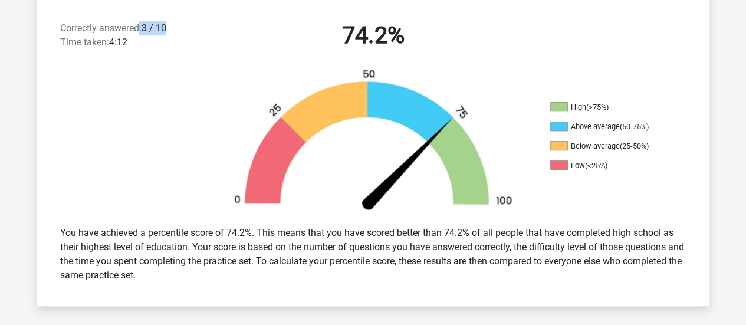
drag, startPoint x: 141, startPoint y: 28, endPoint x: 193, endPoint y: 22, distance: 52.8
click at [193, 22] on div "Correctly answered: 3 / 10 Time taken: 4:12" at bounding box center [131, 37] width 161 height 33
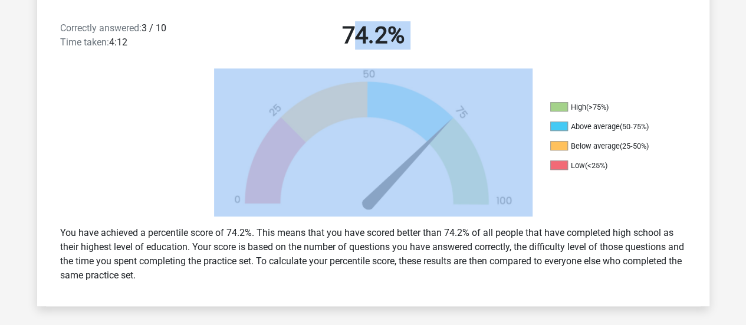
drag, startPoint x: 353, startPoint y: 27, endPoint x: 434, endPoint y: 82, distance: 98.1
click at [434, 82] on div "Correctly answered: 3 / 10 Time taken: 4:12 74.2% High (>75%) Above average (50…" at bounding box center [373, 149] width 655 height 313
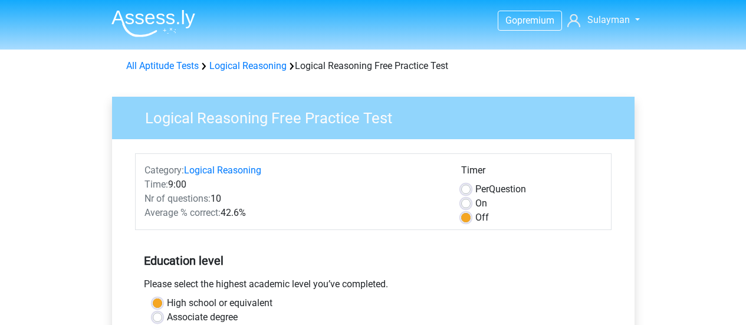
scroll to position [310, 0]
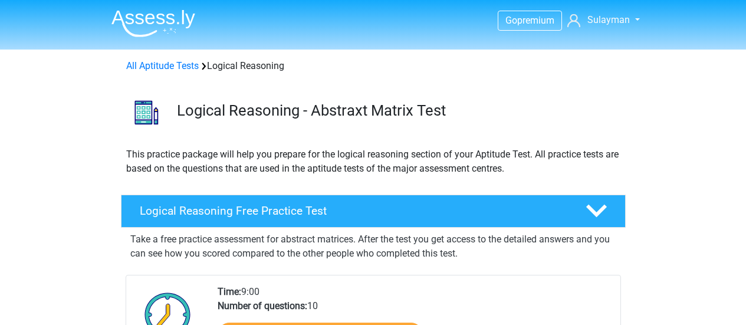
scroll to position [159, 0]
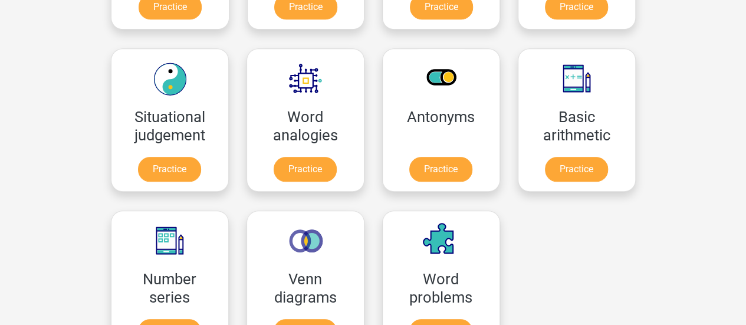
scroll to position [547, 0]
